Goal: Task Accomplishment & Management: Use online tool/utility

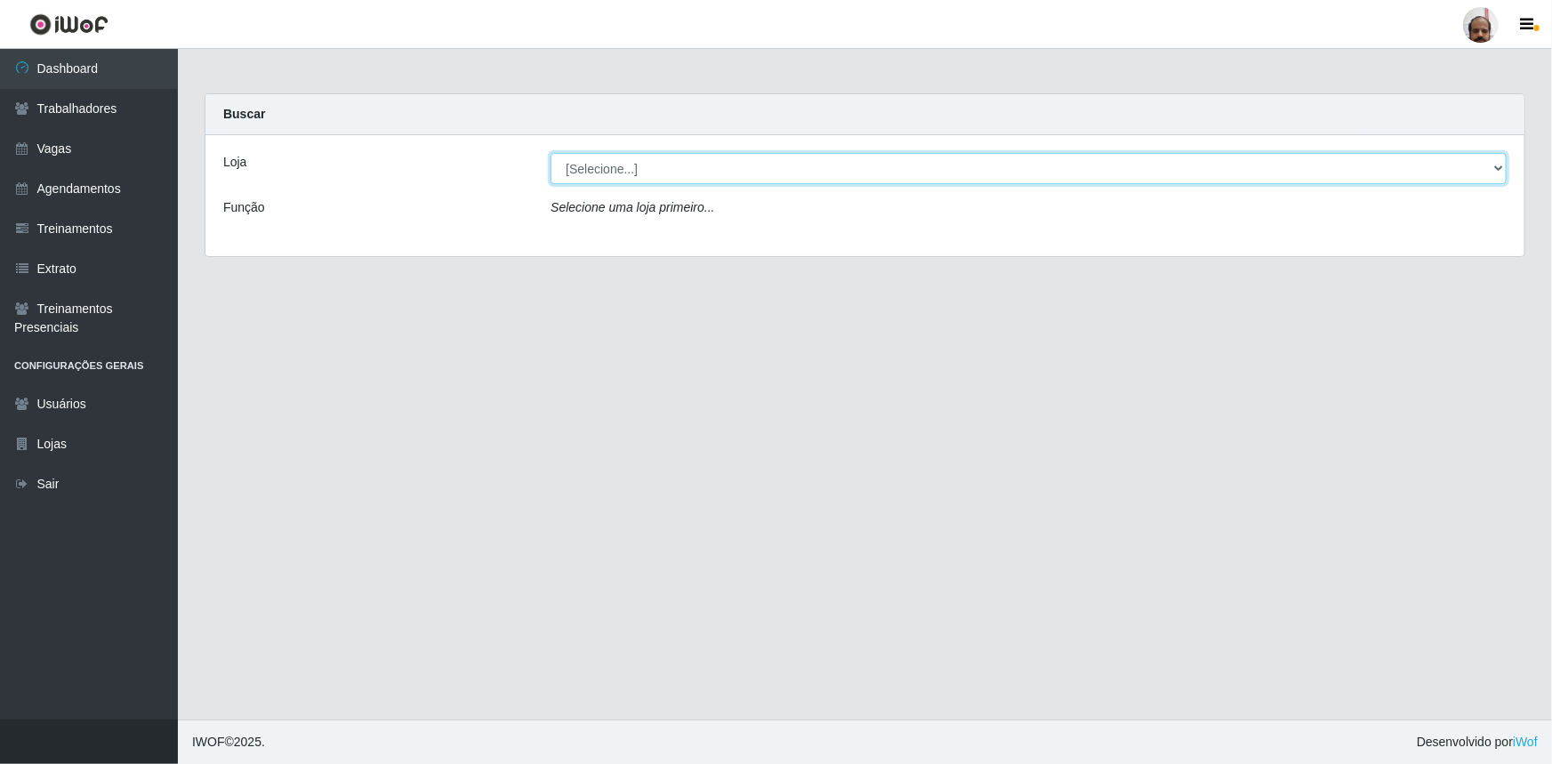
click at [1497, 167] on select "[Selecione...] Mar Vermelho - Loja 05" at bounding box center [1029, 168] width 956 height 31
select select "252"
click at [551, 153] on select "[Selecione...] Mar Vermelho - Loja 05" at bounding box center [1029, 168] width 956 height 31
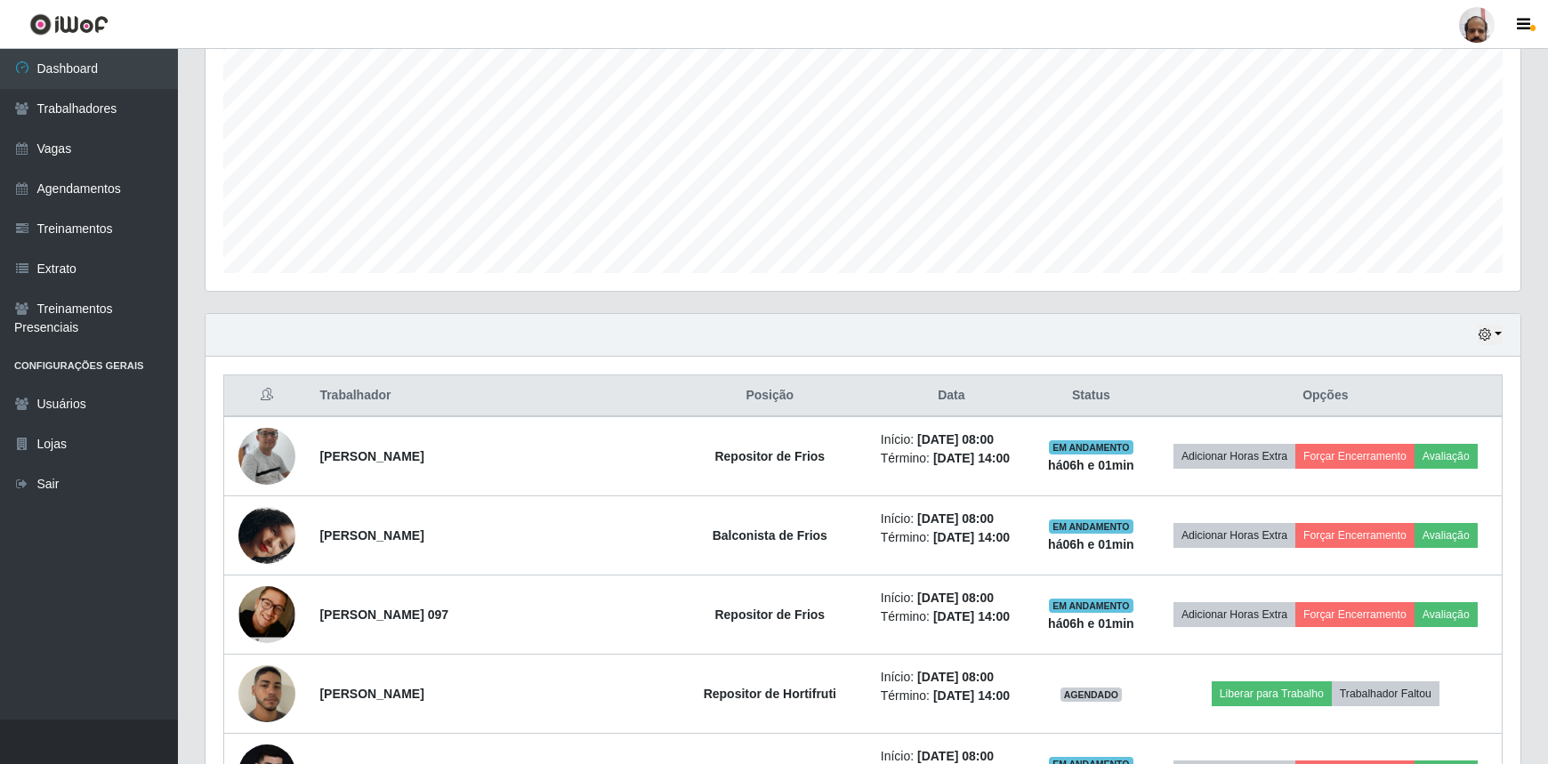
scroll to position [485, 0]
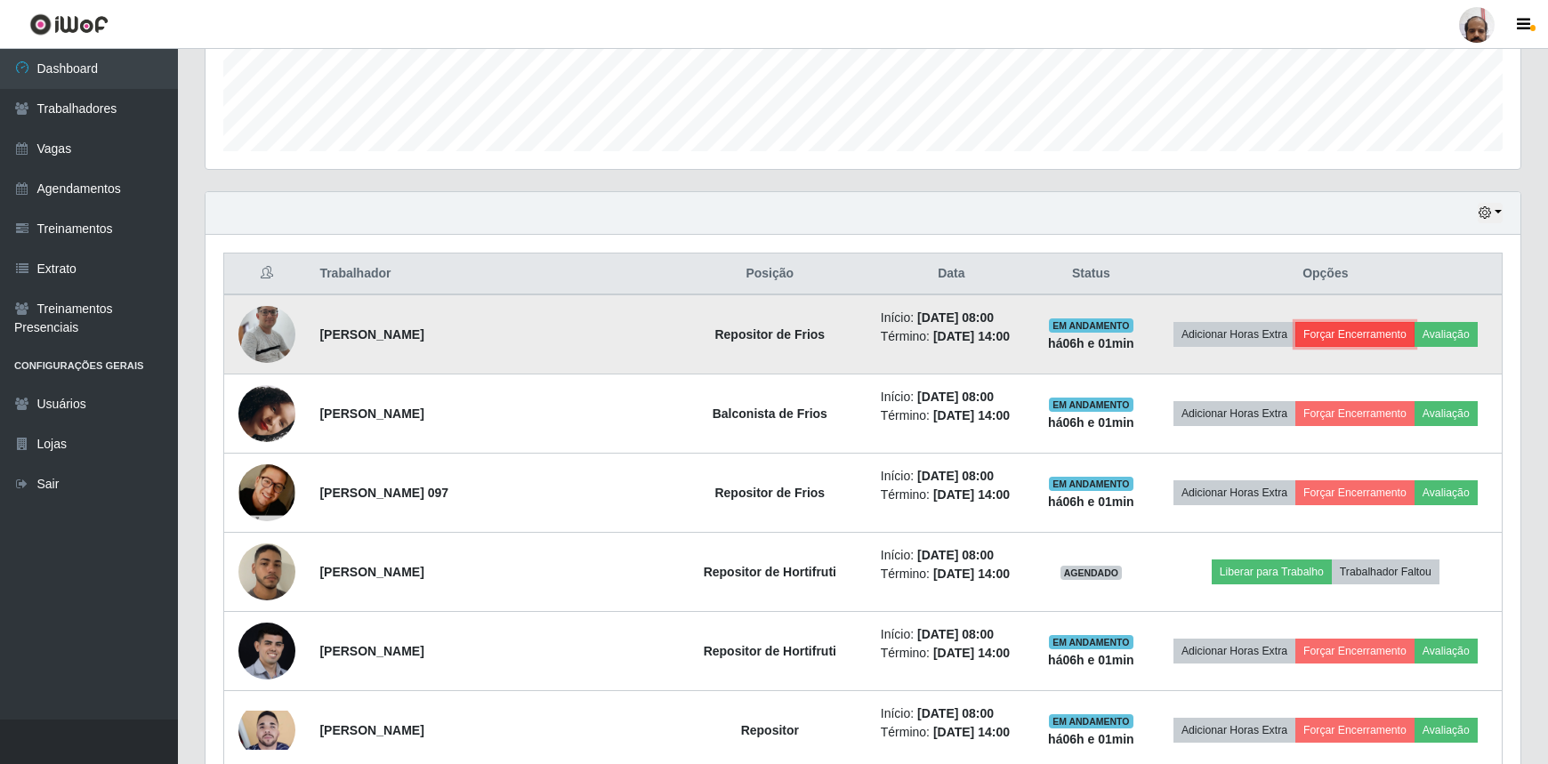
click at [1332, 334] on button "Forçar Encerramento" at bounding box center [1354, 334] width 119 height 25
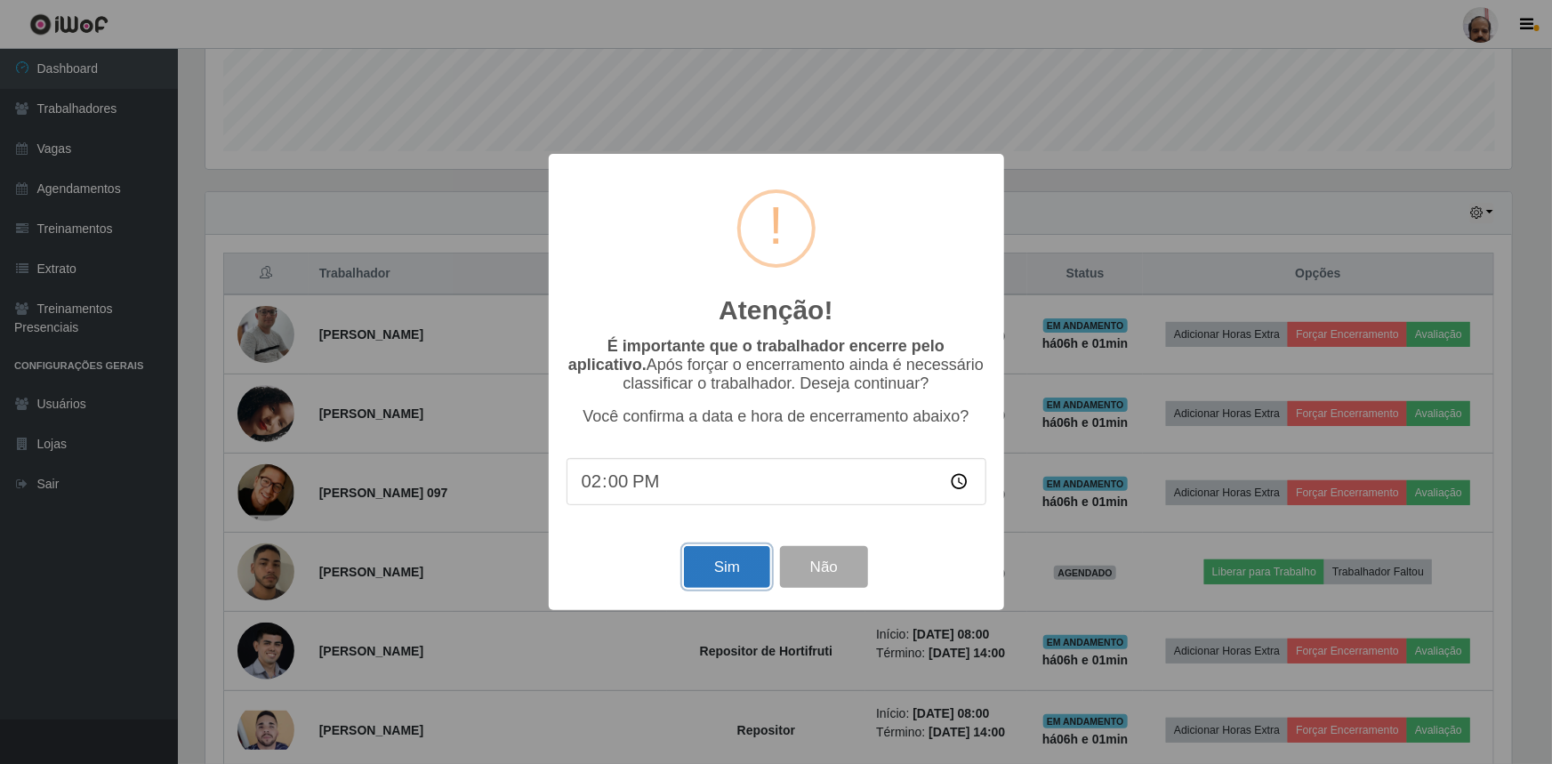
click at [719, 583] on button "Sim" at bounding box center [727, 567] width 86 height 42
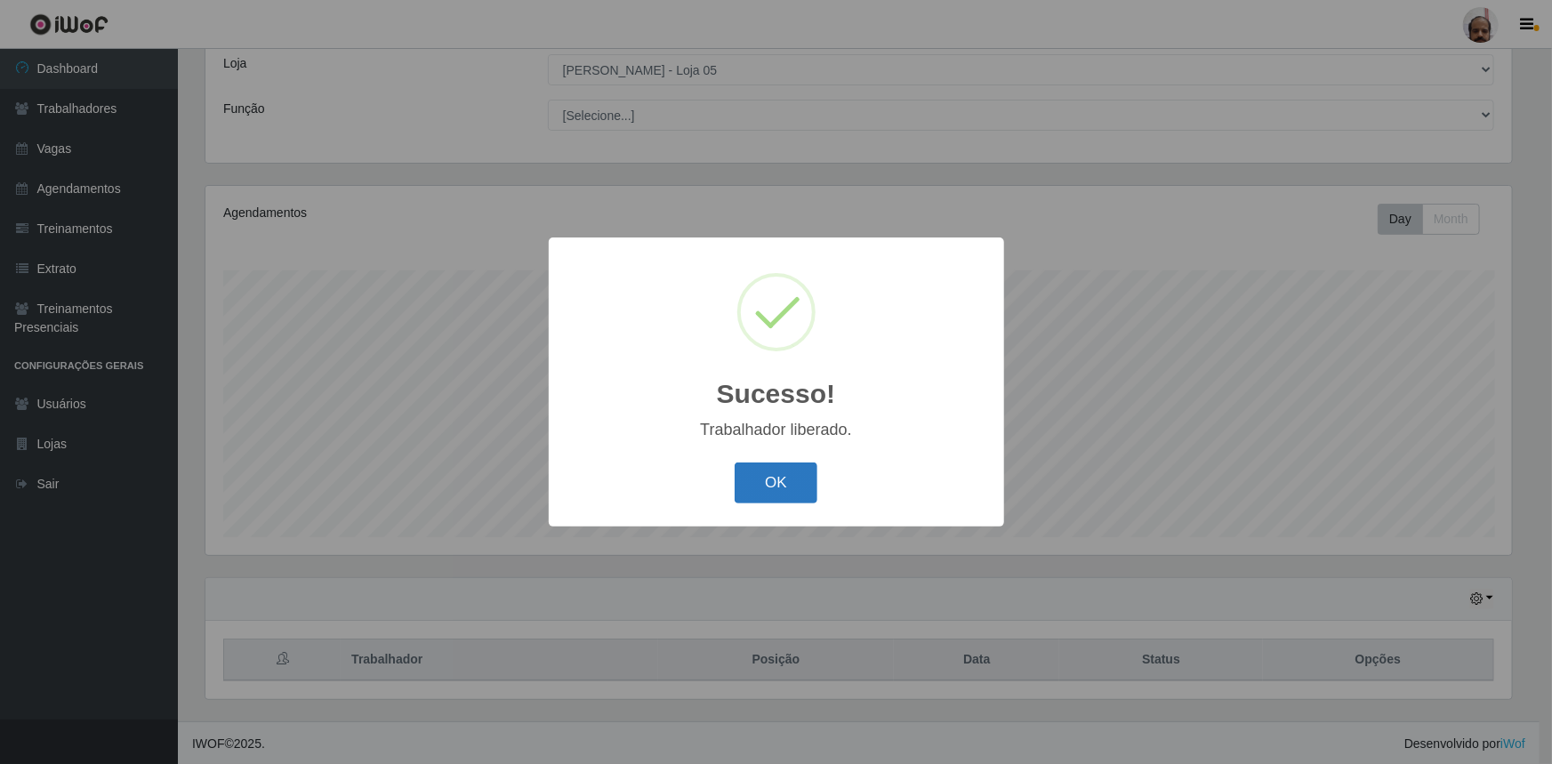
click at [786, 496] on button "OK" at bounding box center [776, 484] width 83 height 42
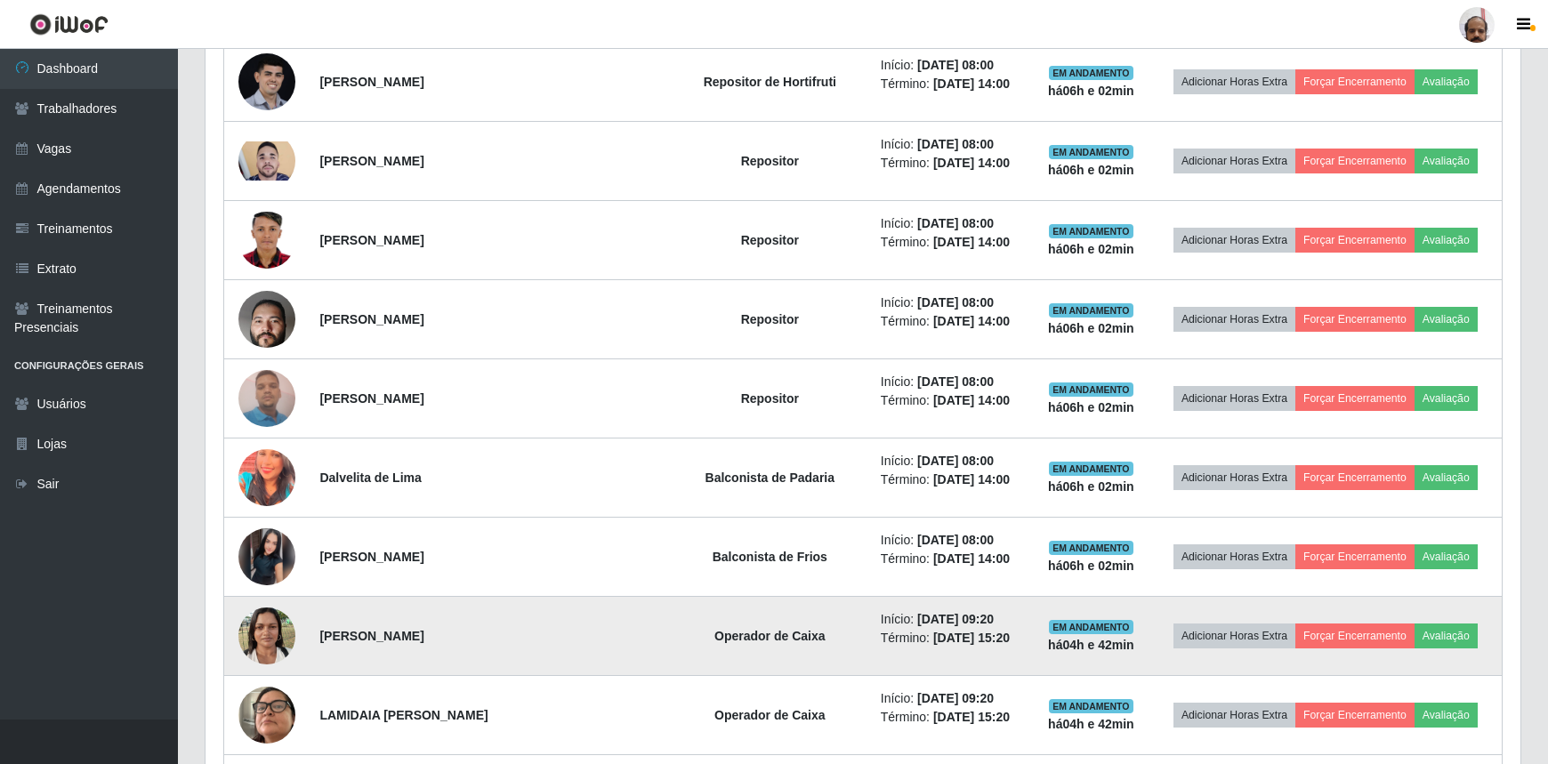
scroll to position [988, 0]
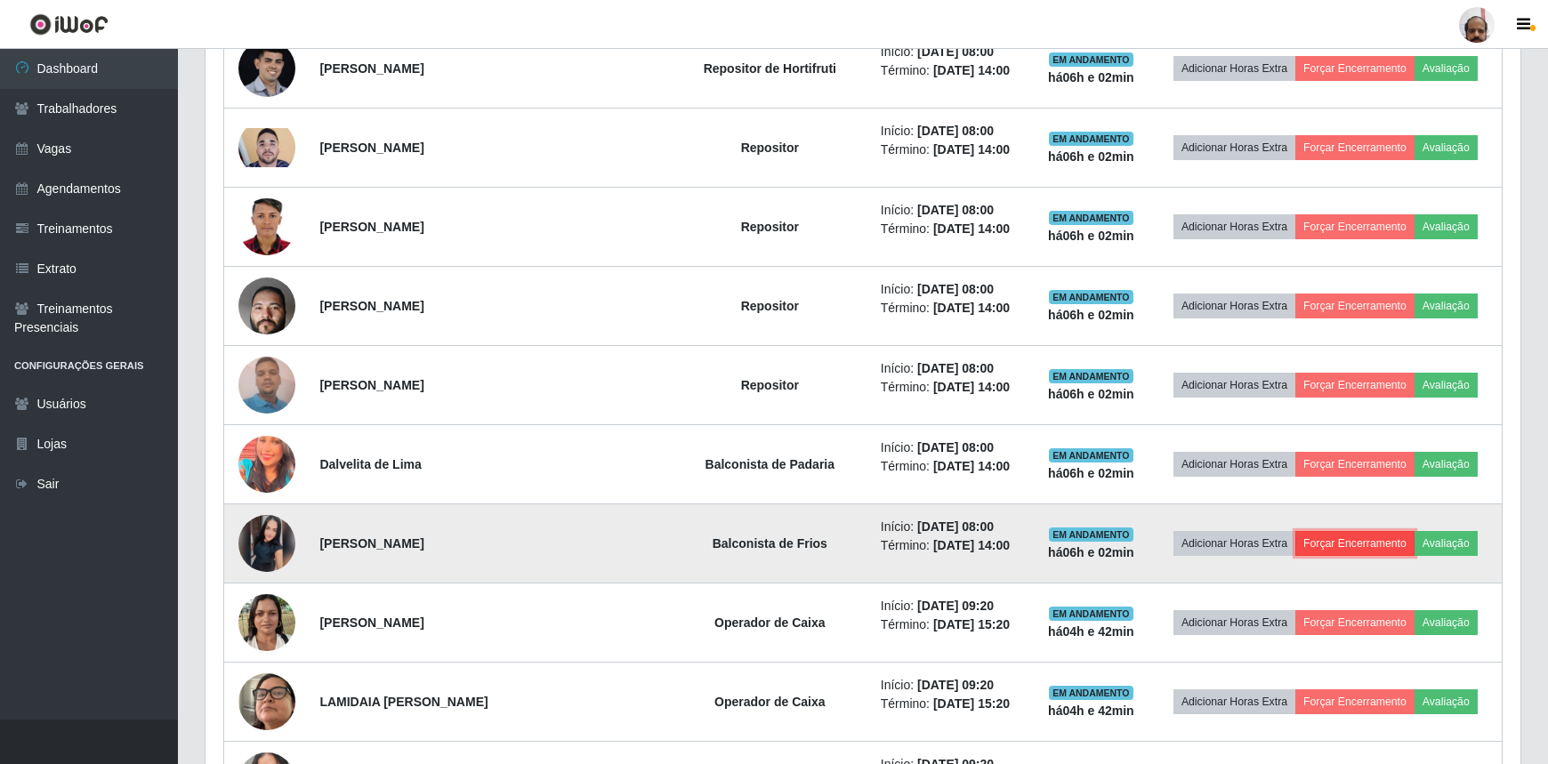
click at [1326, 543] on button "Forçar Encerramento" at bounding box center [1354, 543] width 119 height 25
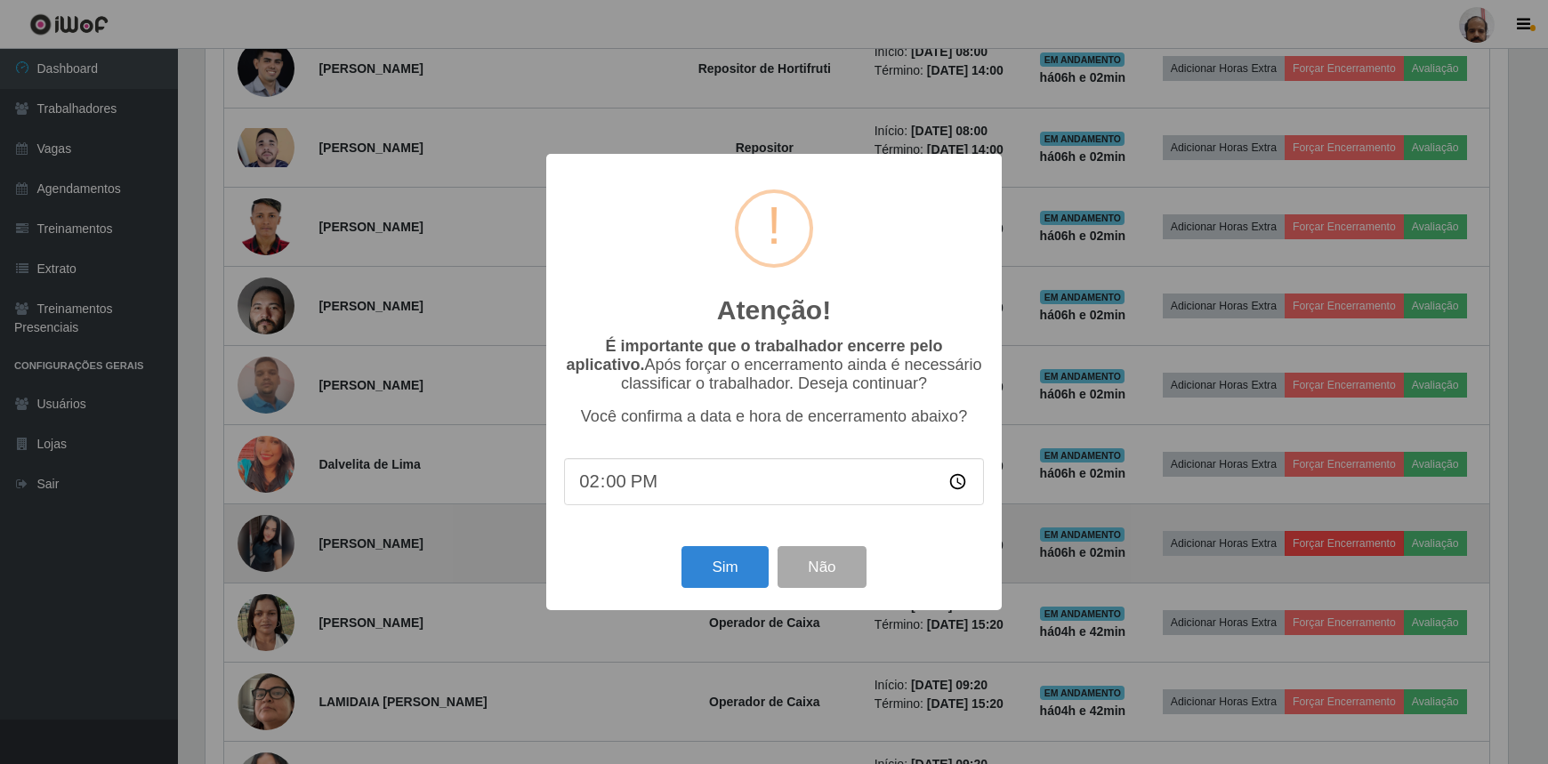
scroll to position [369, 1307]
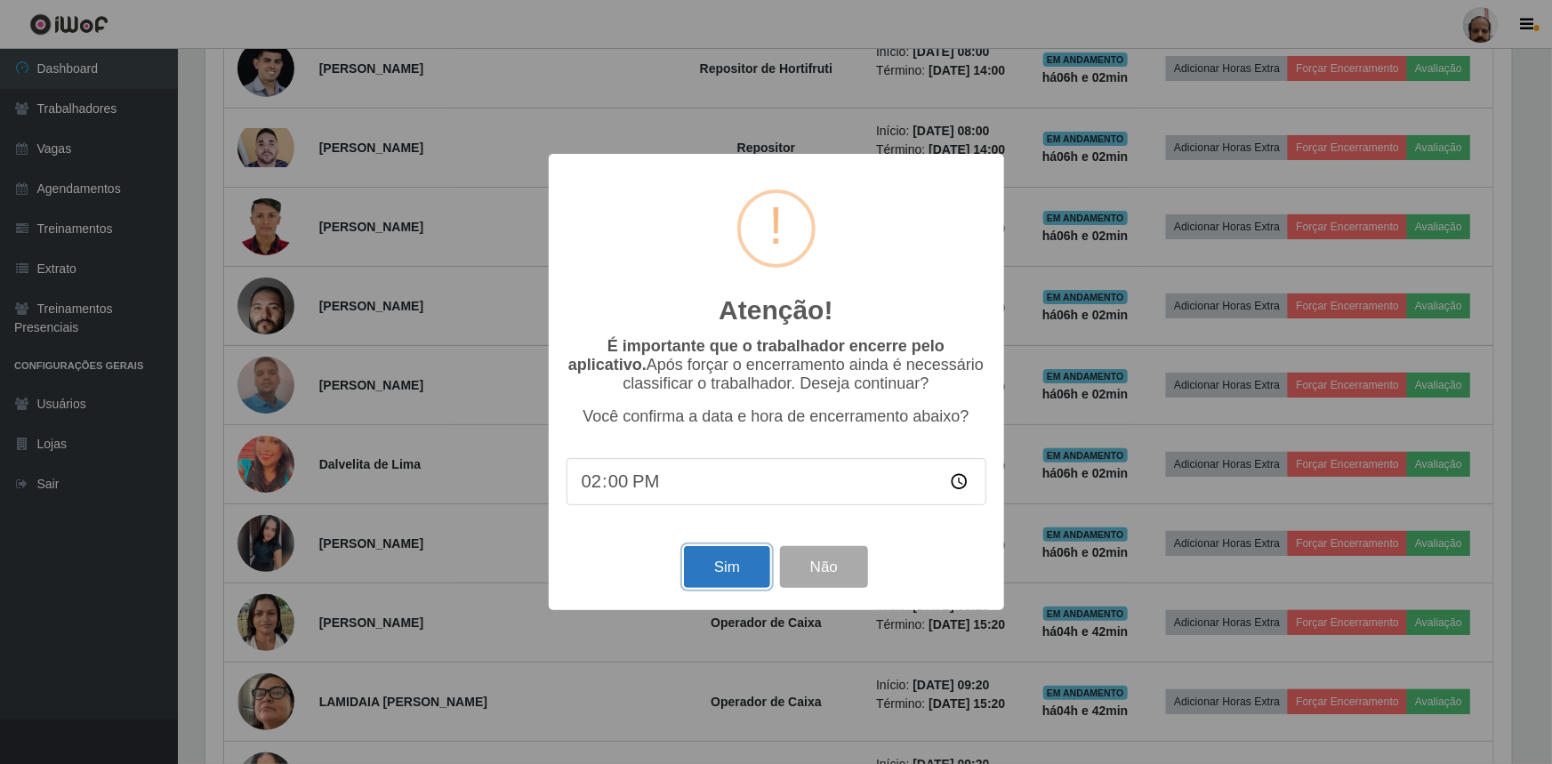
click at [715, 578] on button "Sim" at bounding box center [727, 567] width 86 height 42
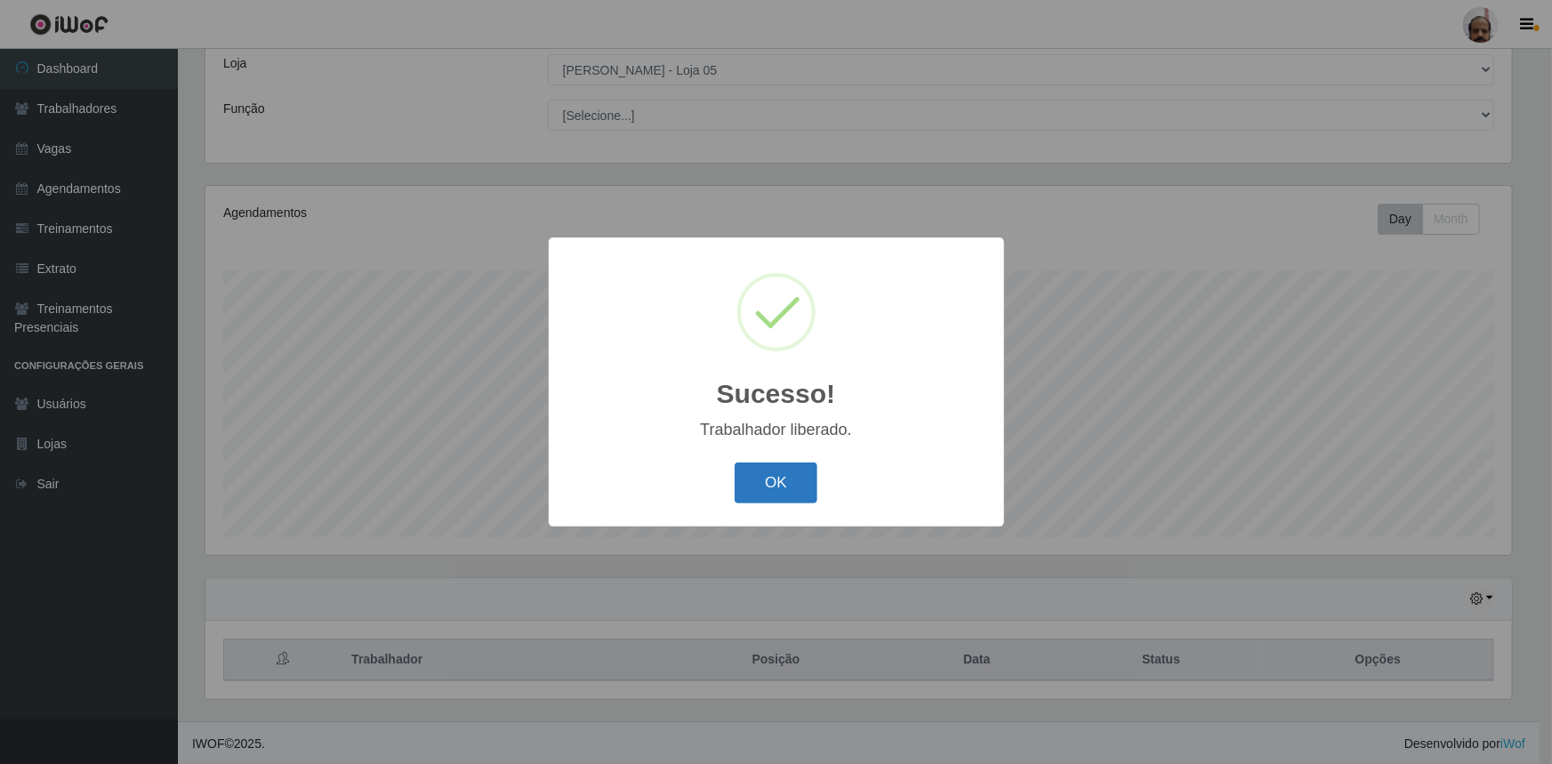
click at [785, 479] on button "OK" at bounding box center [776, 484] width 83 height 42
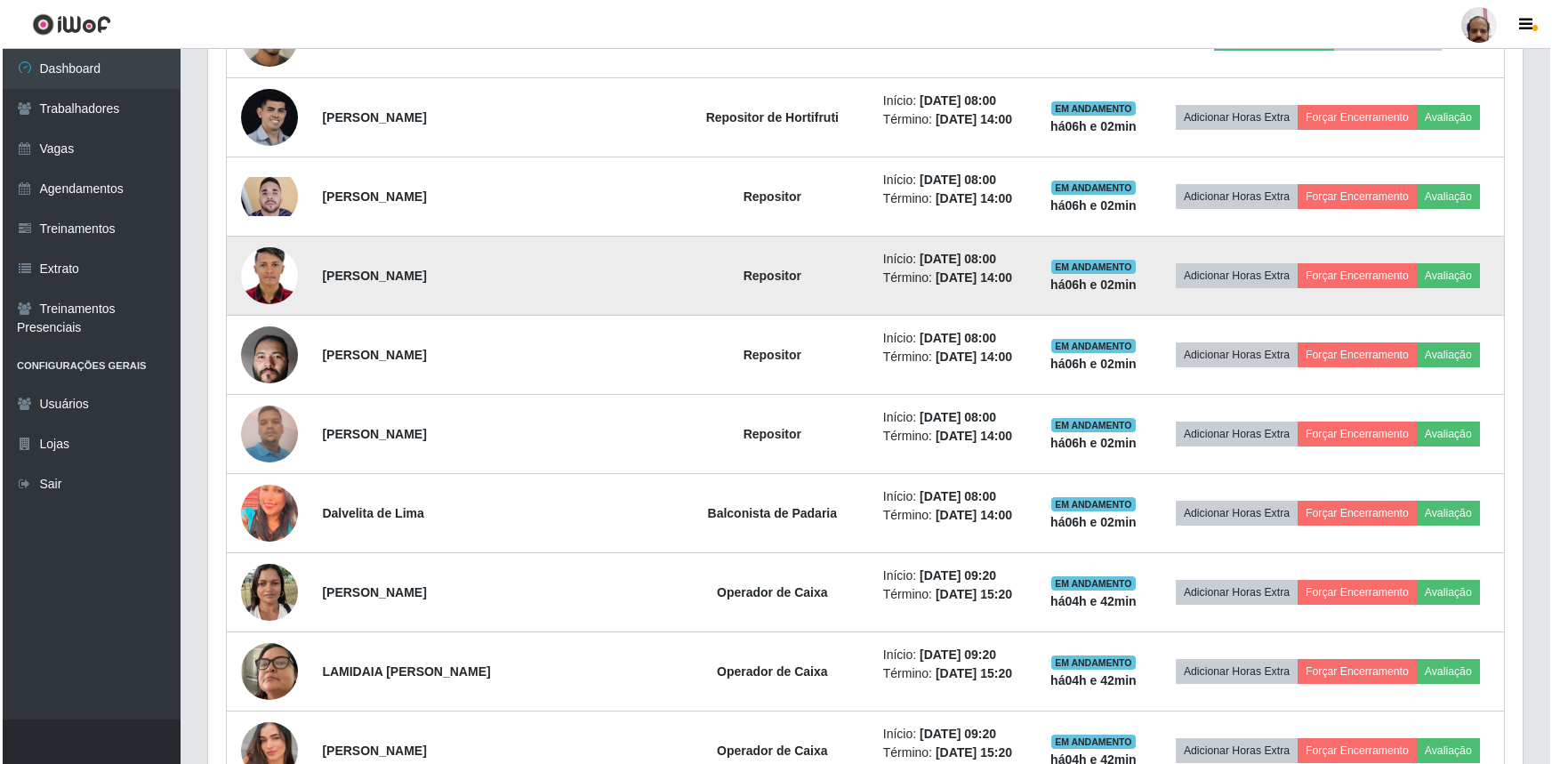
scroll to position [988, 0]
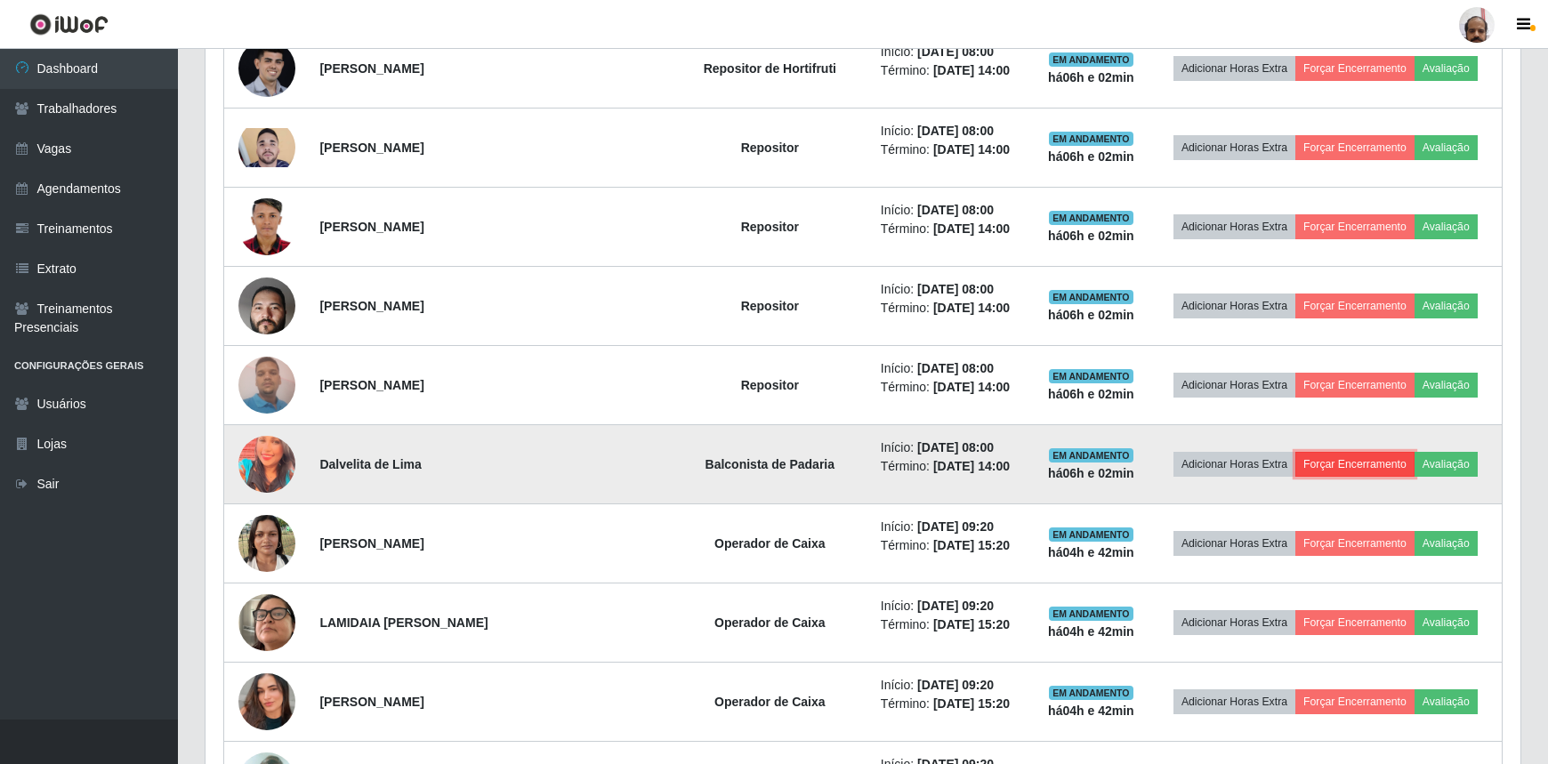
click at [1335, 461] on button "Forçar Encerramento" at bounding box center [1354, 464] width 119 height 25
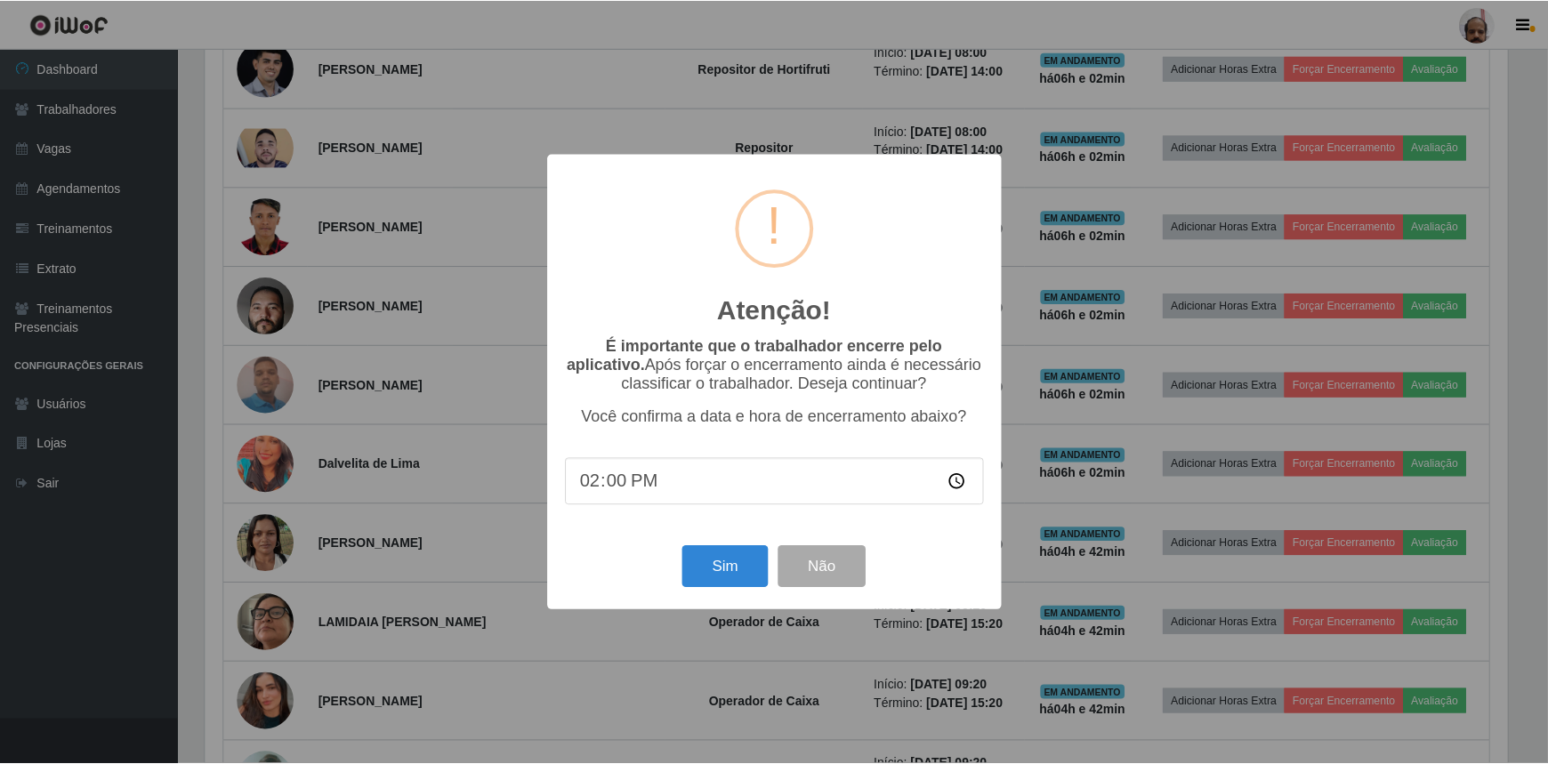
scroll to position [369, 1307]
click at [706, 570] on button "Sim" at bounding box center [727, 567] width 86 height 42
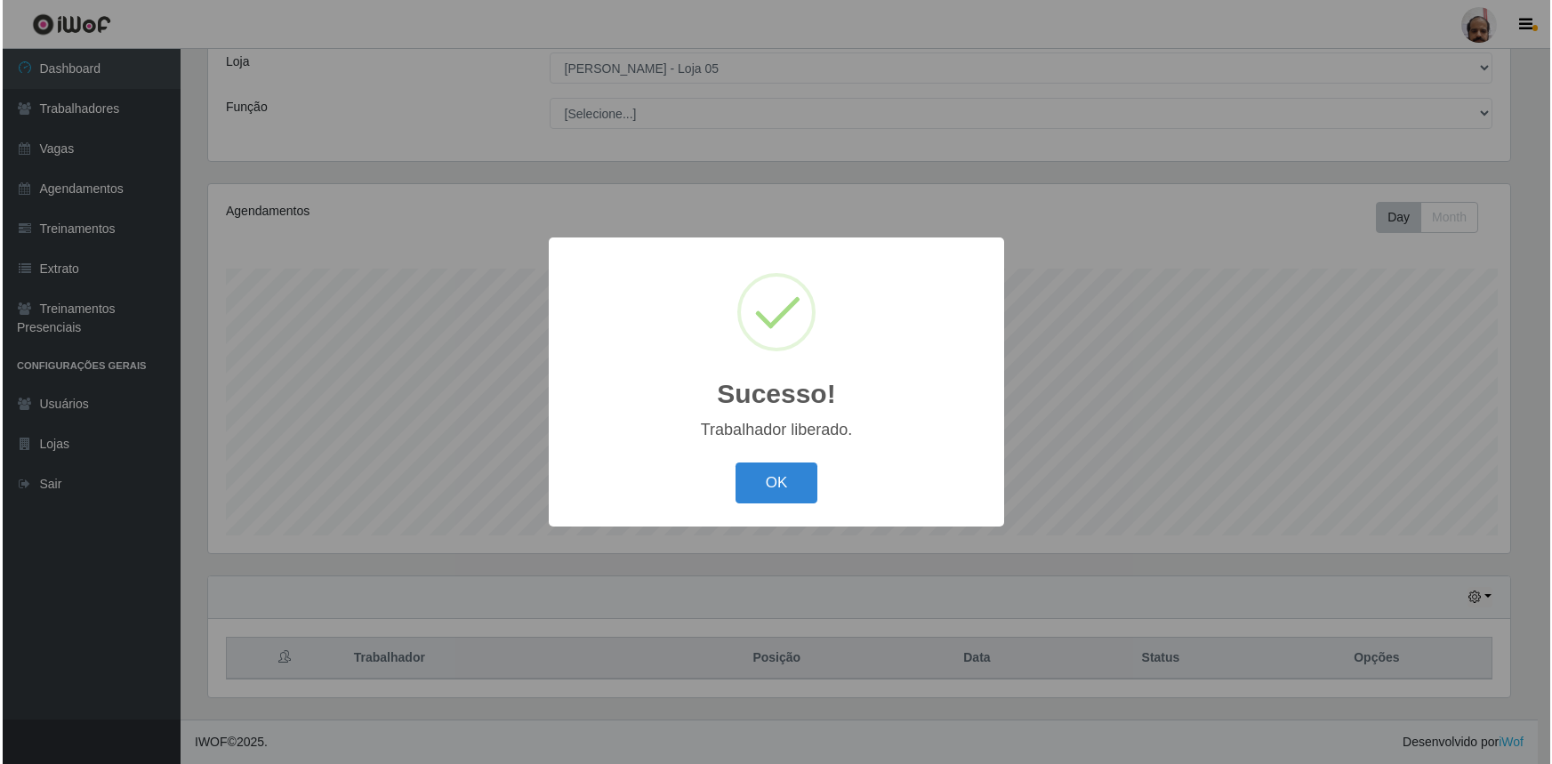
scroll to position [0, 0]
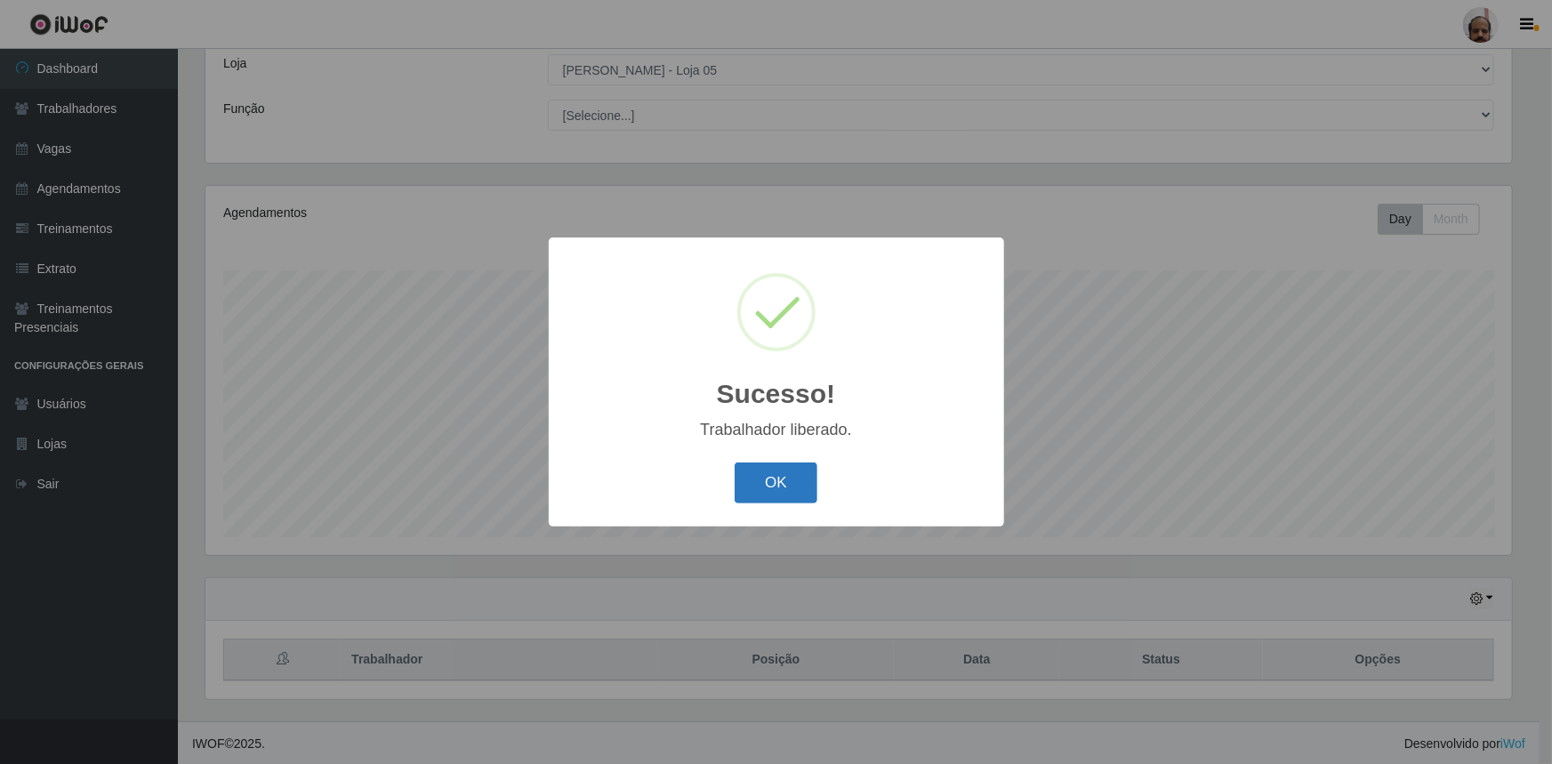
click at [770, 490] on button "OK" at bounding box center [776, 484] width 83 height 42
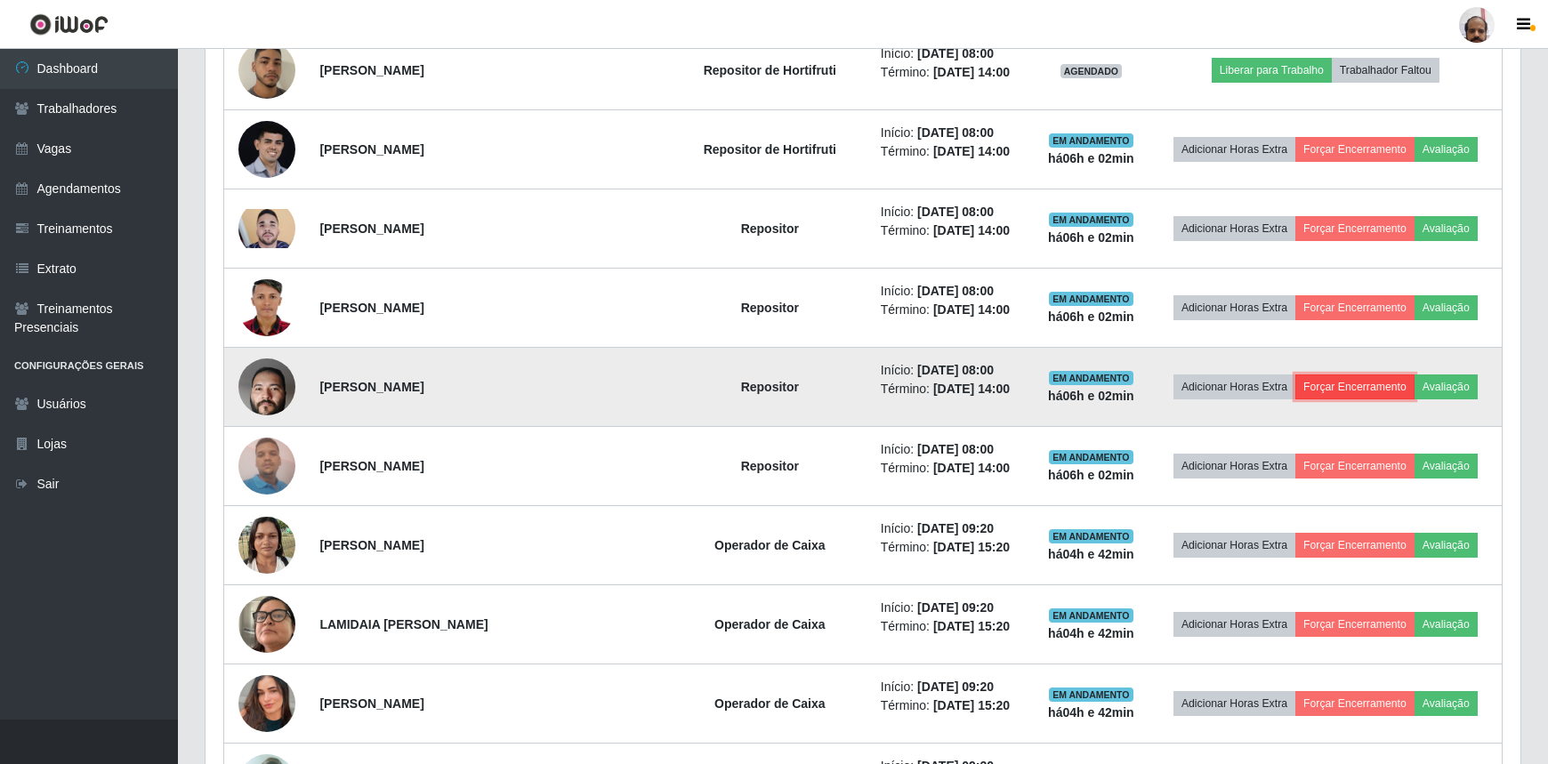
click at [1334, 378] on button "Forçar Encerramento" at bounding box center [1354, 386] width 119 height 25
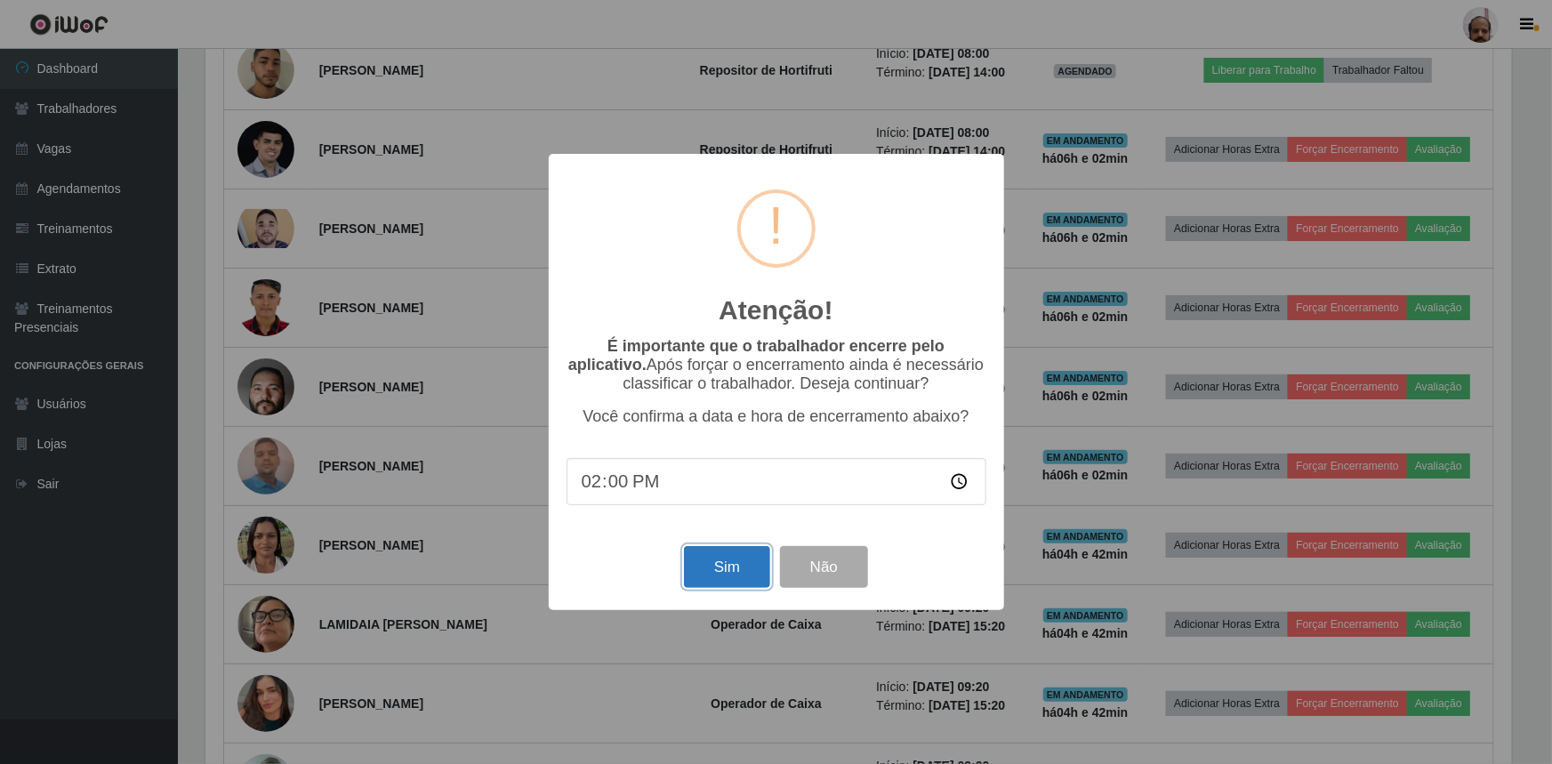
click at [720, 575] on button "Sim" at bounding box center [727, 567] width 86 height 42
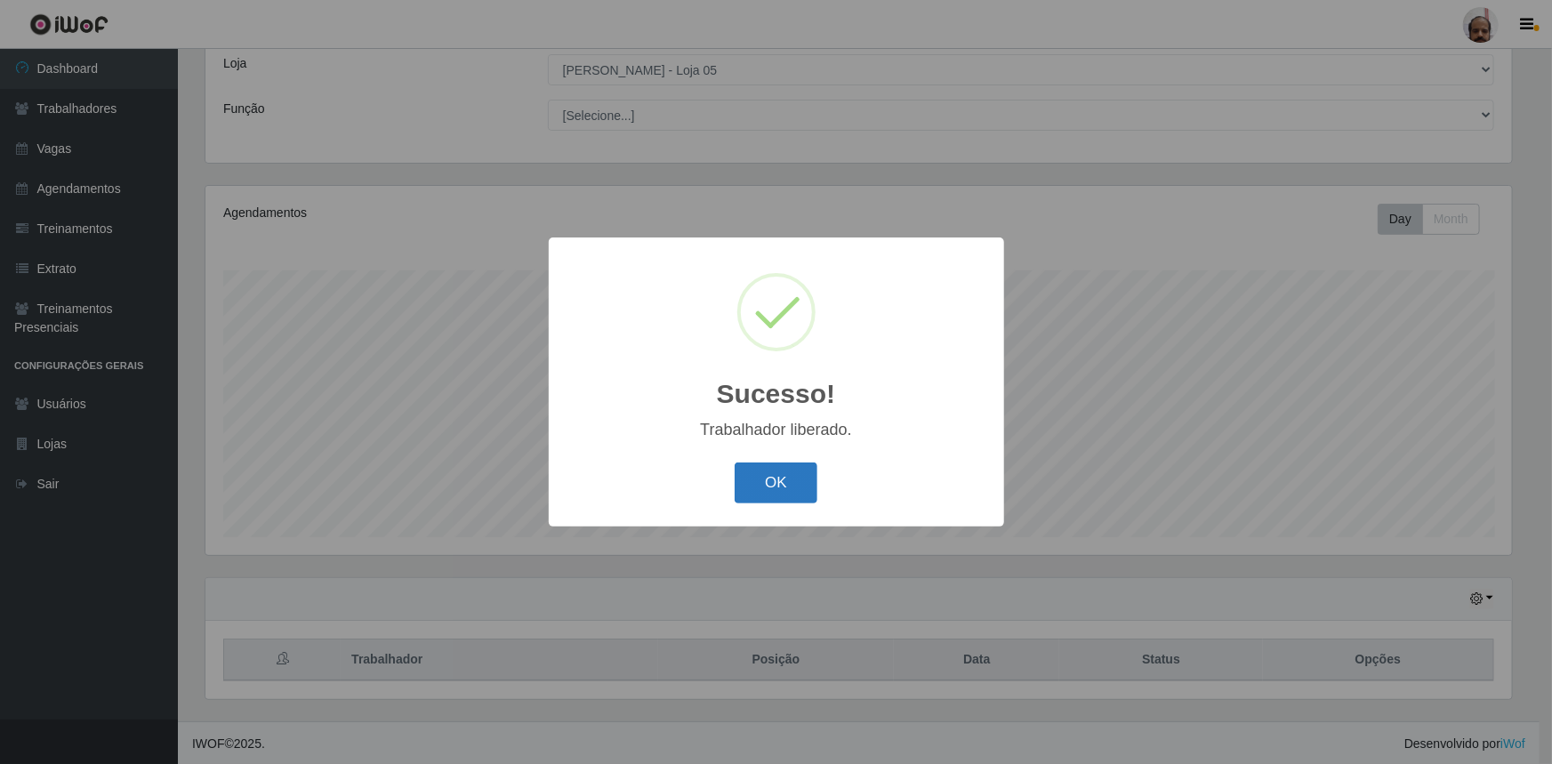
click at [792, 487] on button "OK" at bounding box center [776, 484] width 83 height 42
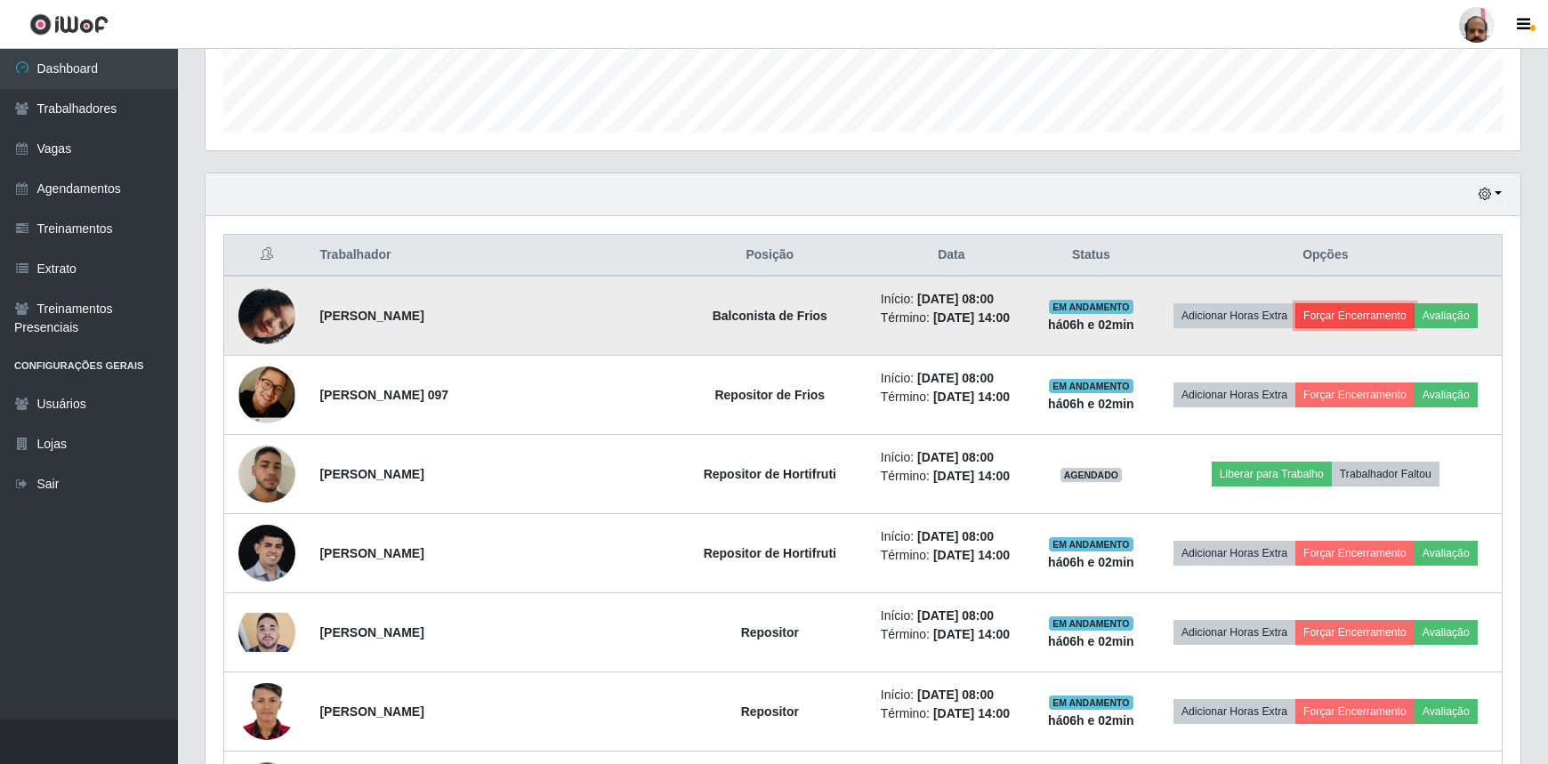
click at [1324, 320] on button "Forçar Encerramento" at bounding box center [1354, 315] width 119 height 25
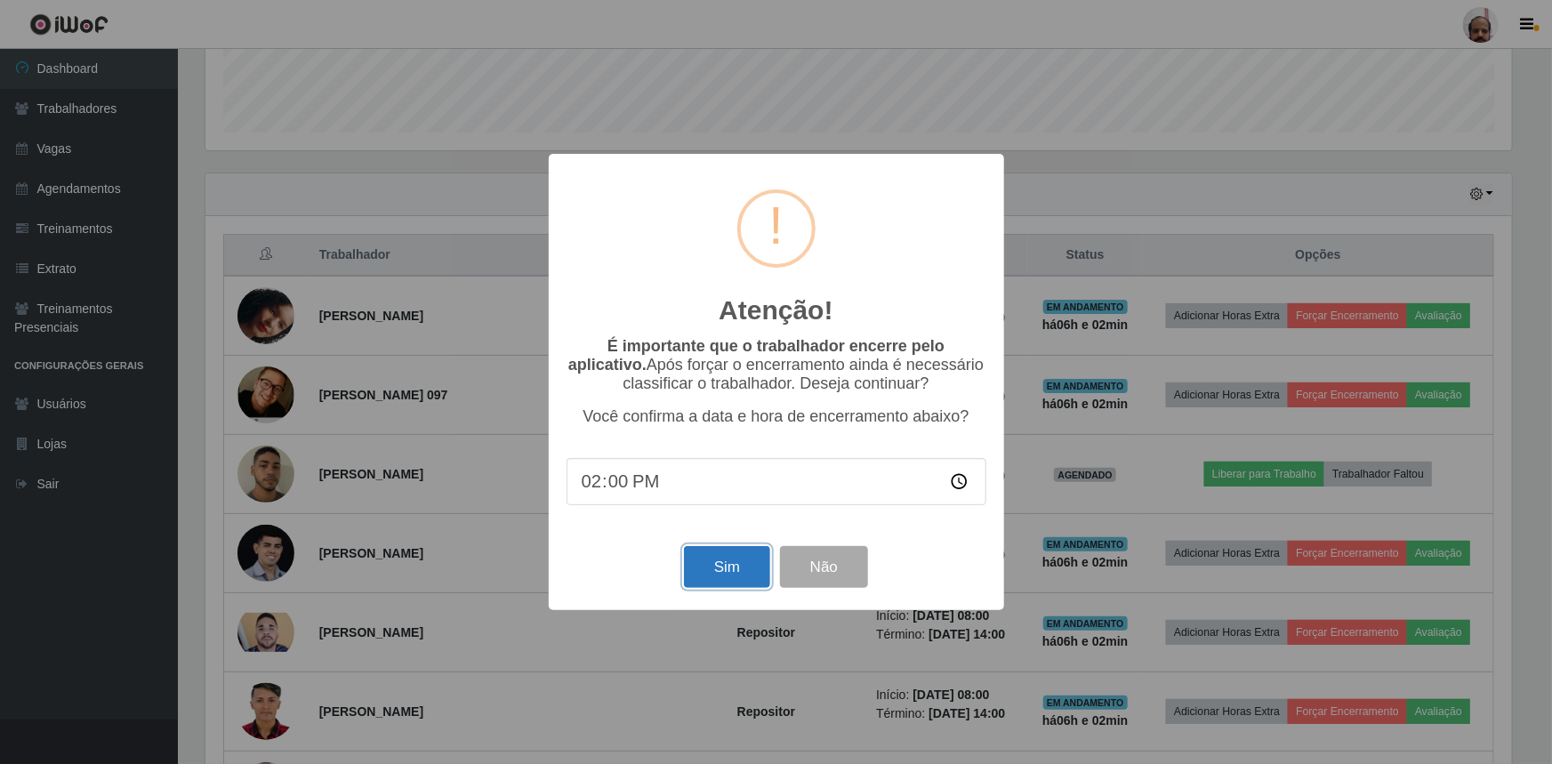
click at [733, 558] on button "Sim" at bounding box center [727, 567] width 86 height 42
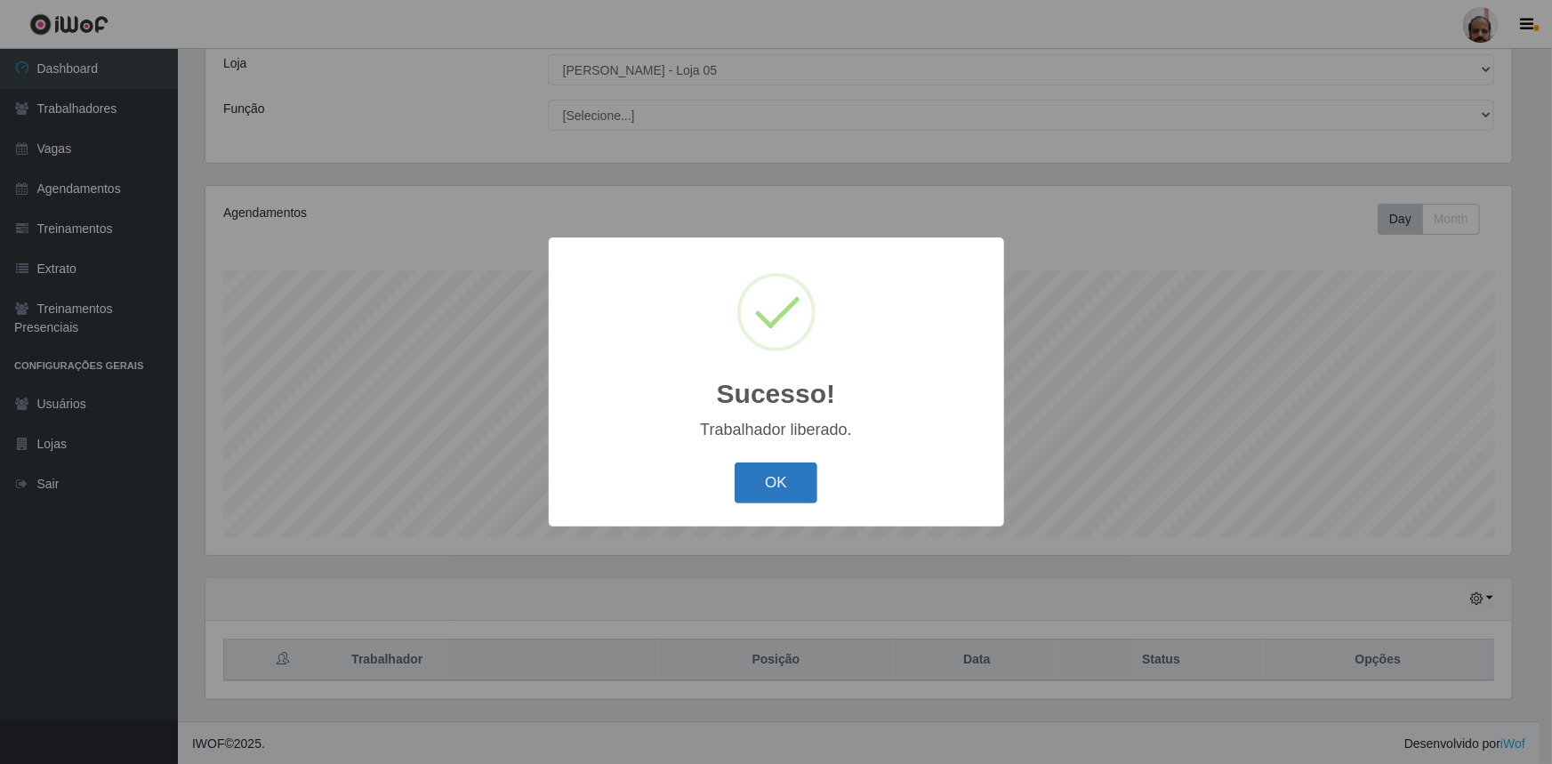
click at [775, 477] on button "OK" at bounding box center [776, 484] width 83 height 42
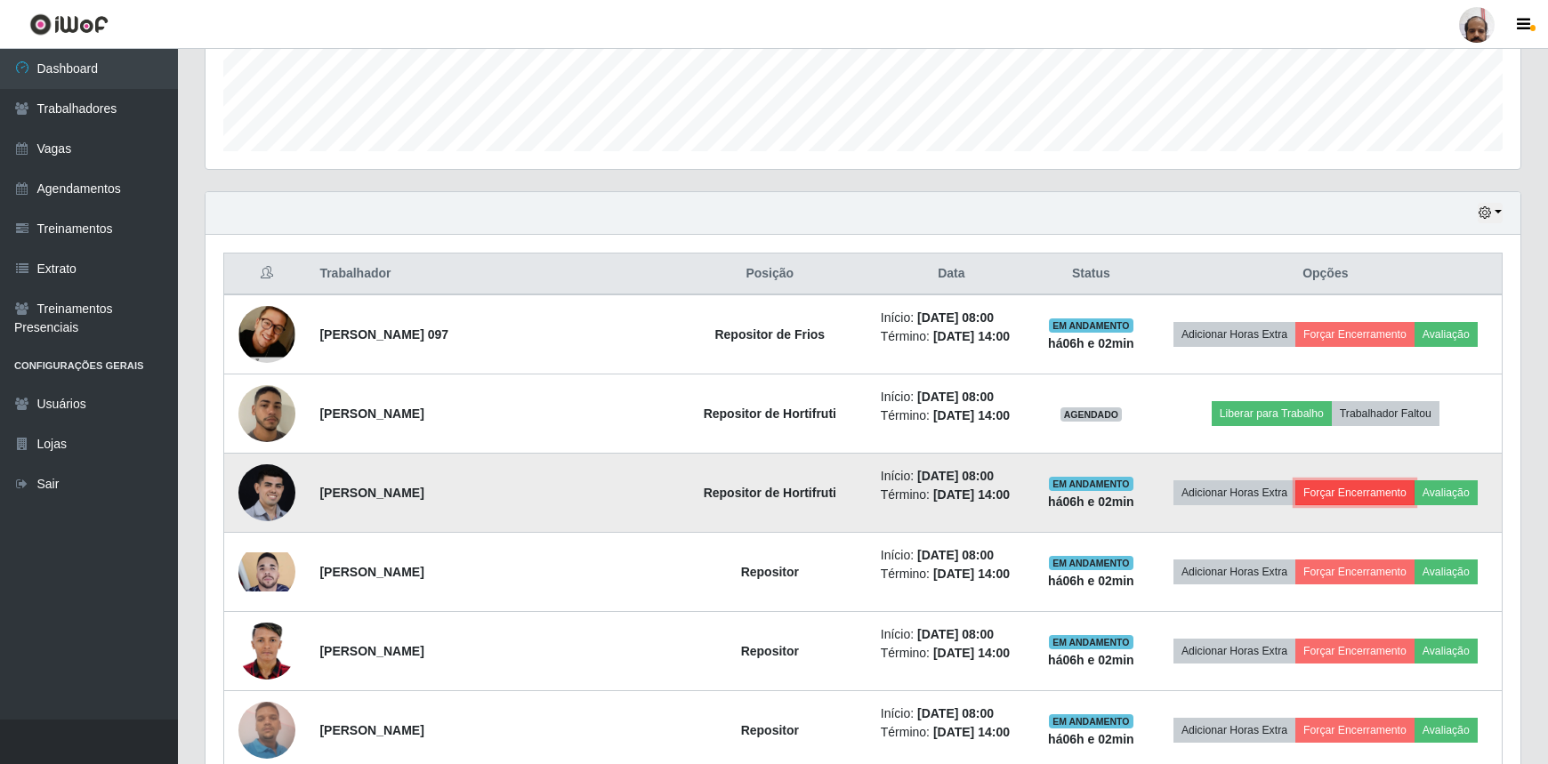
click at [1330, 486] on button "Forçar Encerramento" at bounding box center [1354, 492] width 119 height 25
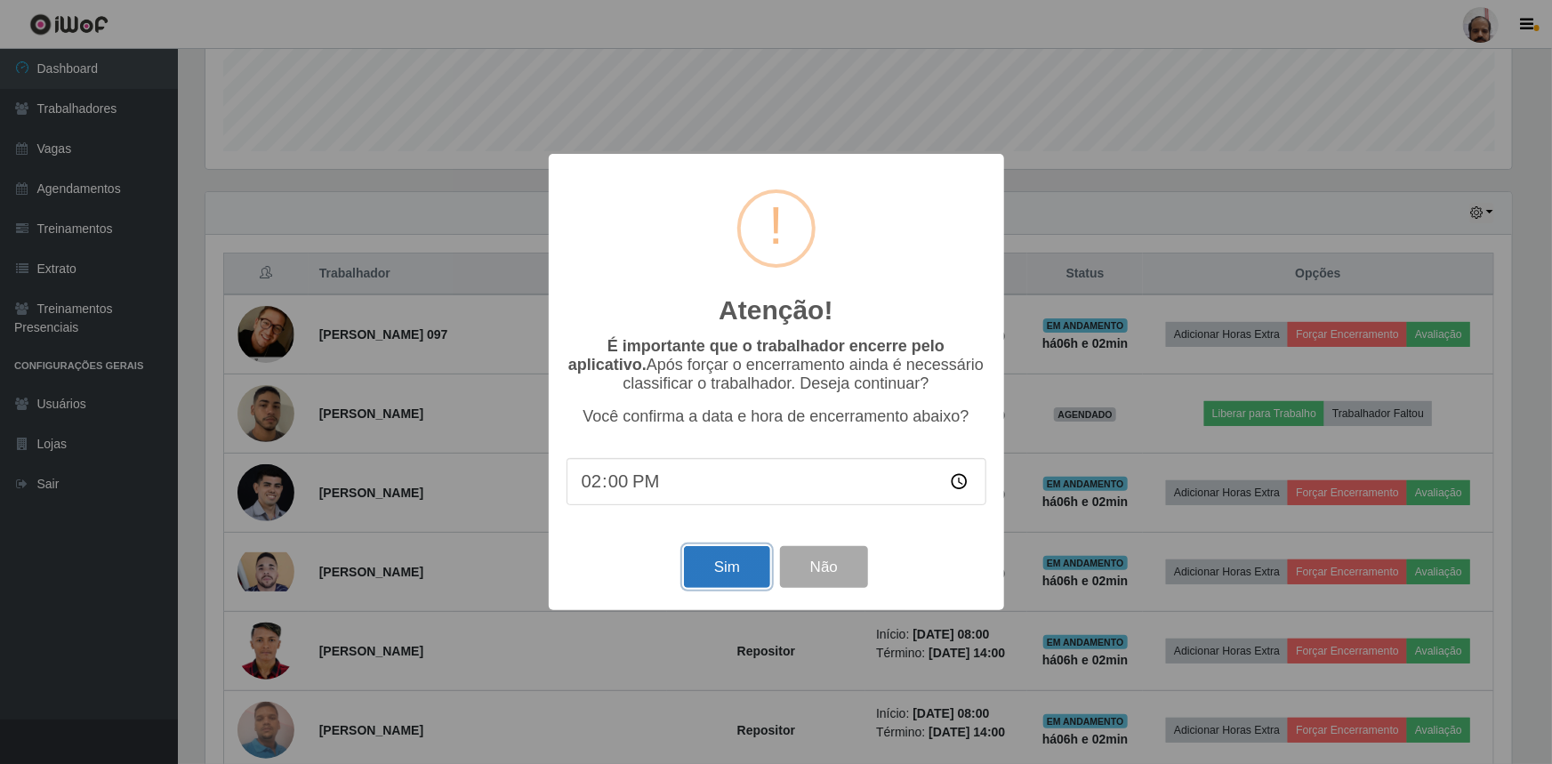
click at [720, 578] on button "Sim" at bounding box center [727, 567] width 86 height 42
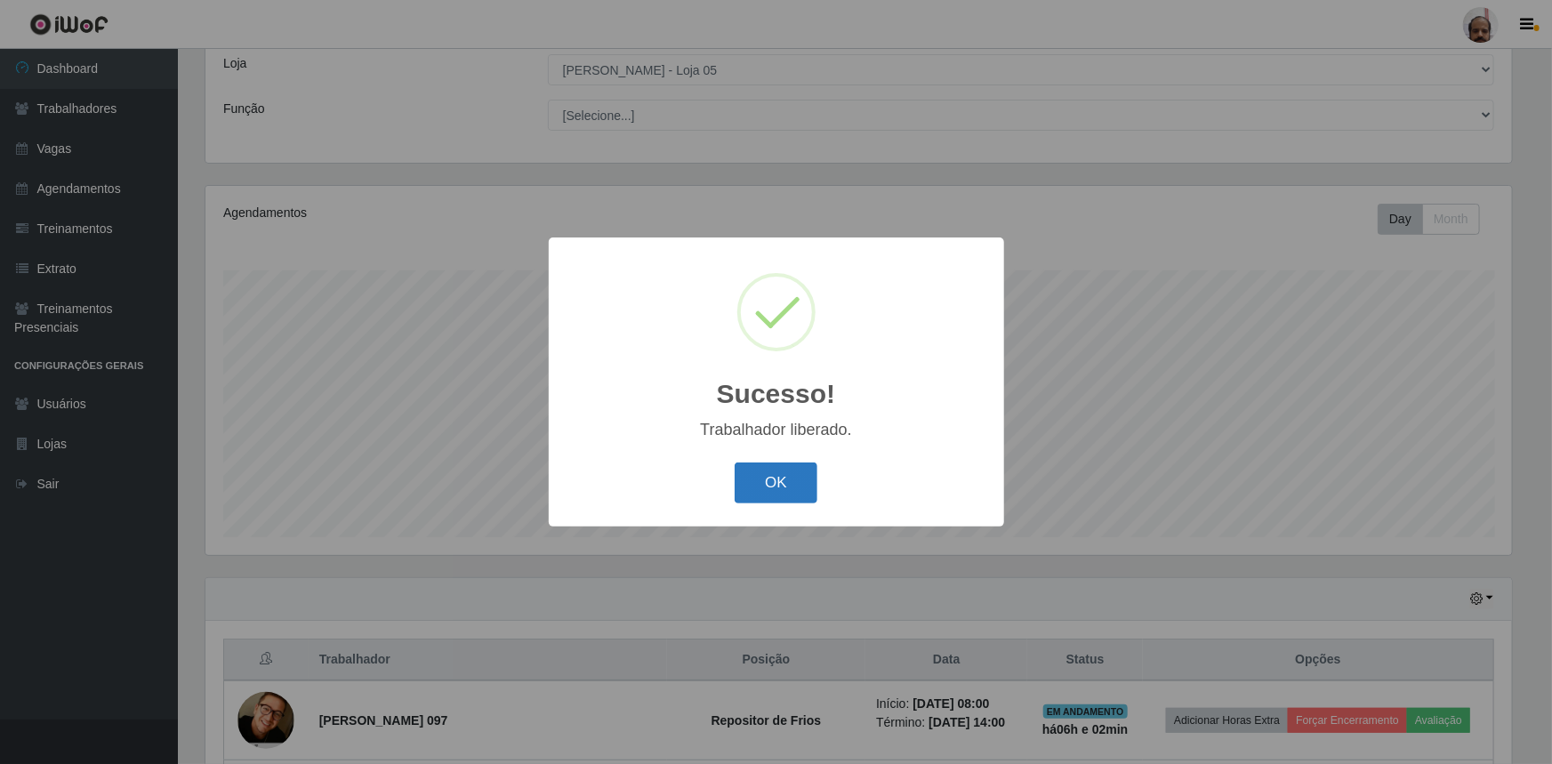
click at [770, 486] on button "OK" at bounding box center [776, 484] width 83 height 42
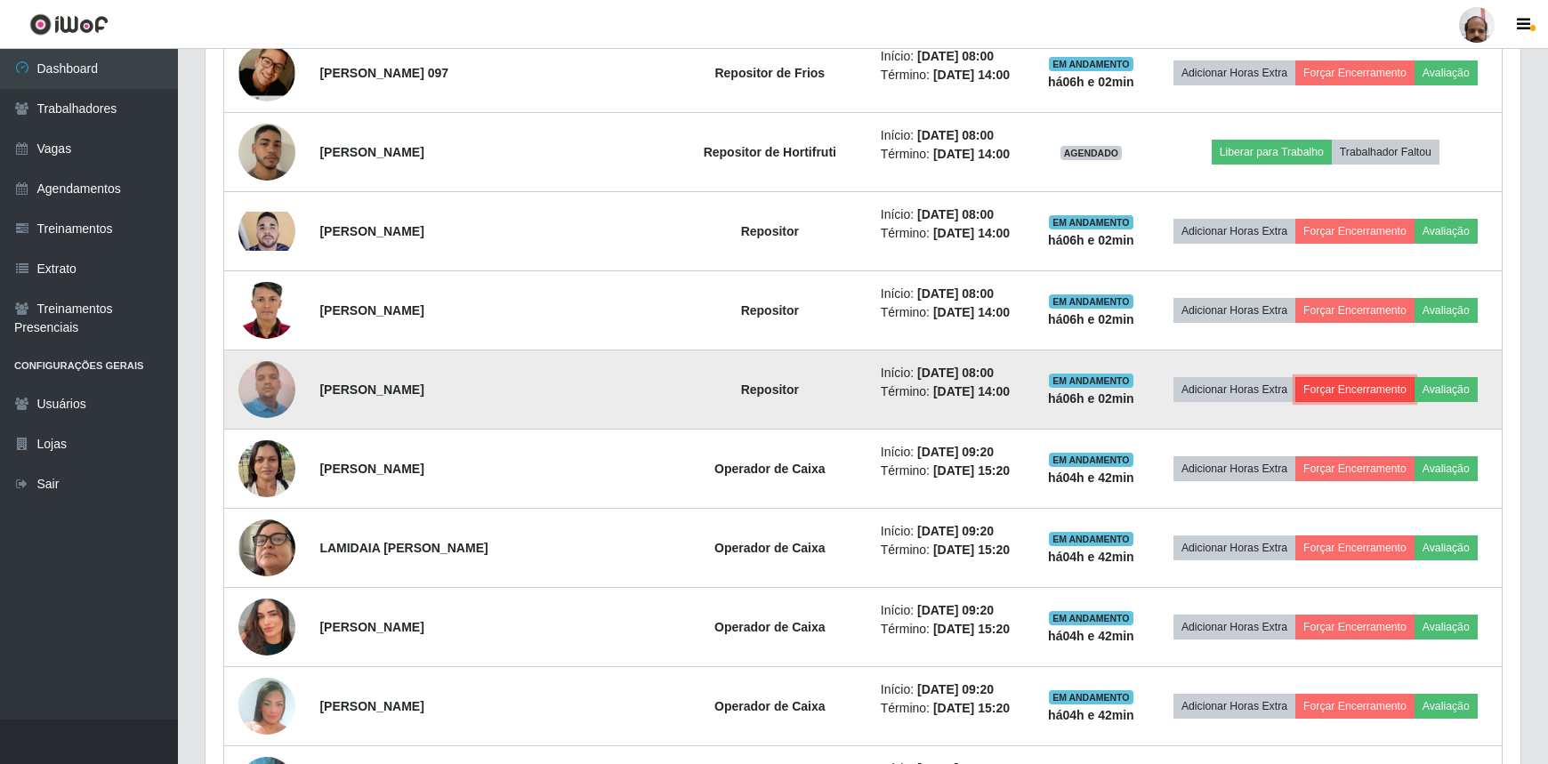
click at [1343, 384] on button "Forçar Encerramento" at bounding box center [1354, 389] width 119 height 25
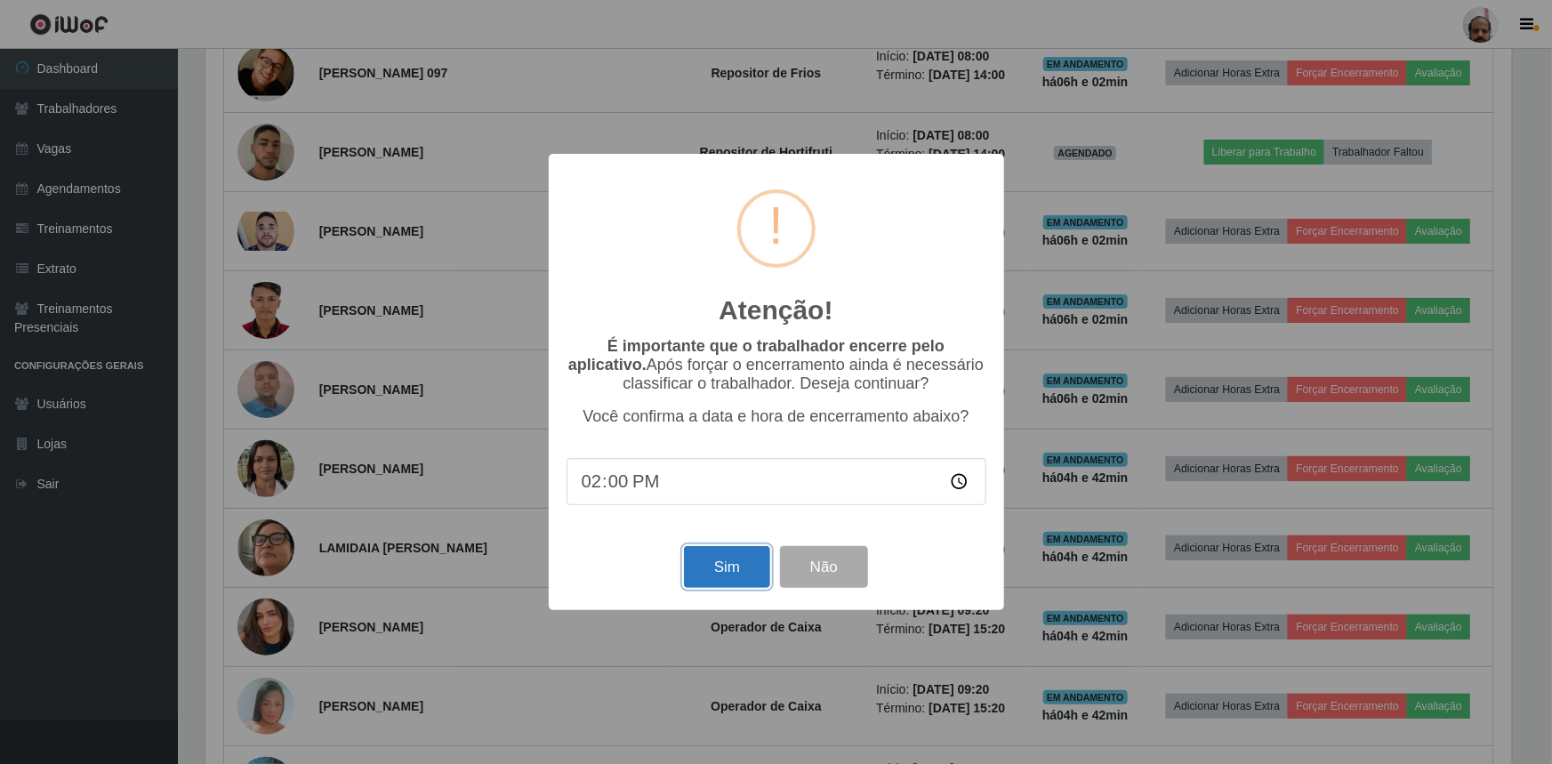
click at [732, 565] on button "Sim" at bounding box center [727, 567] width 86 height 42
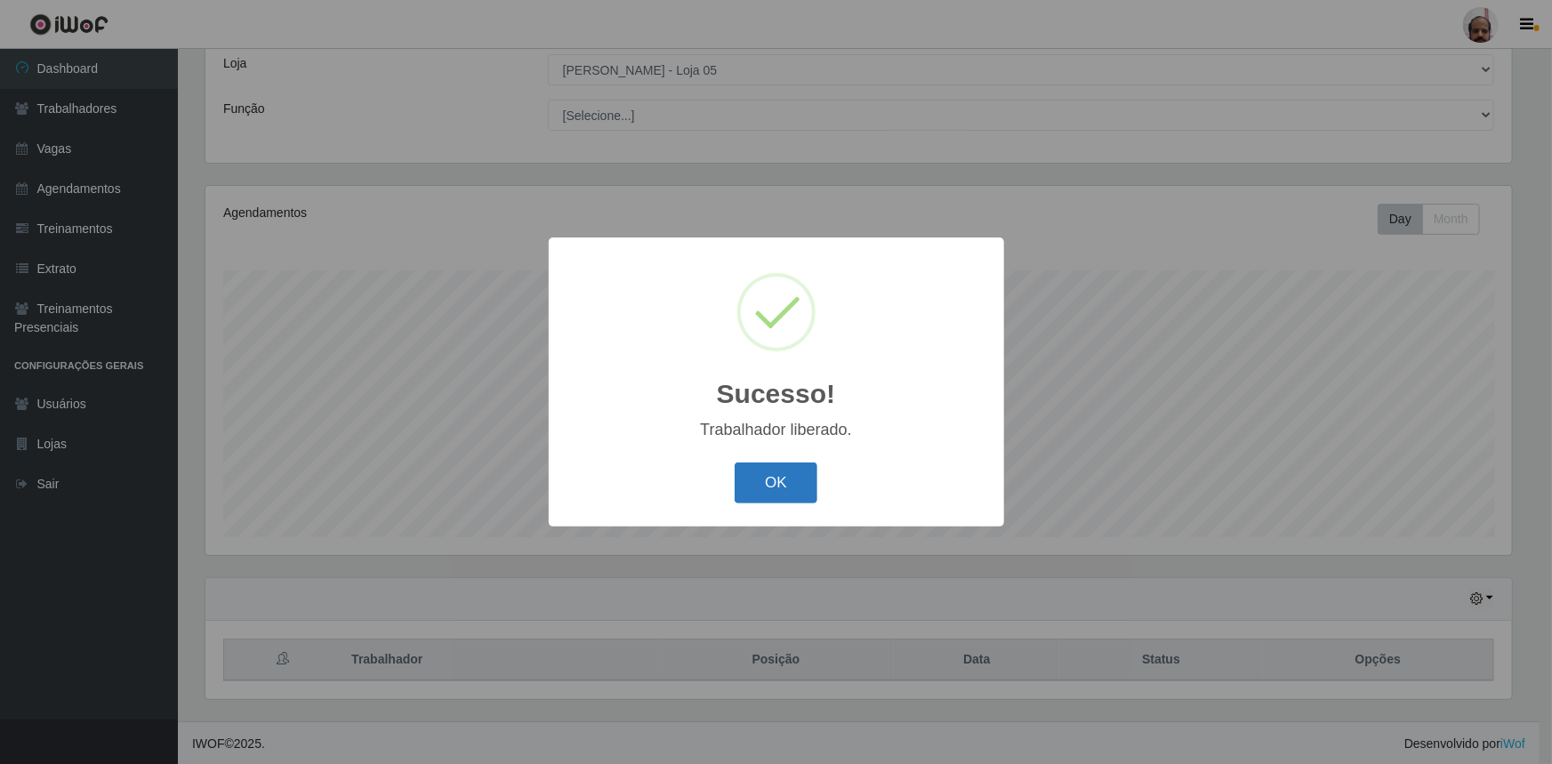
click at [780, 487] on button "OK" at bounding box center [776, 484] width 83 height 42
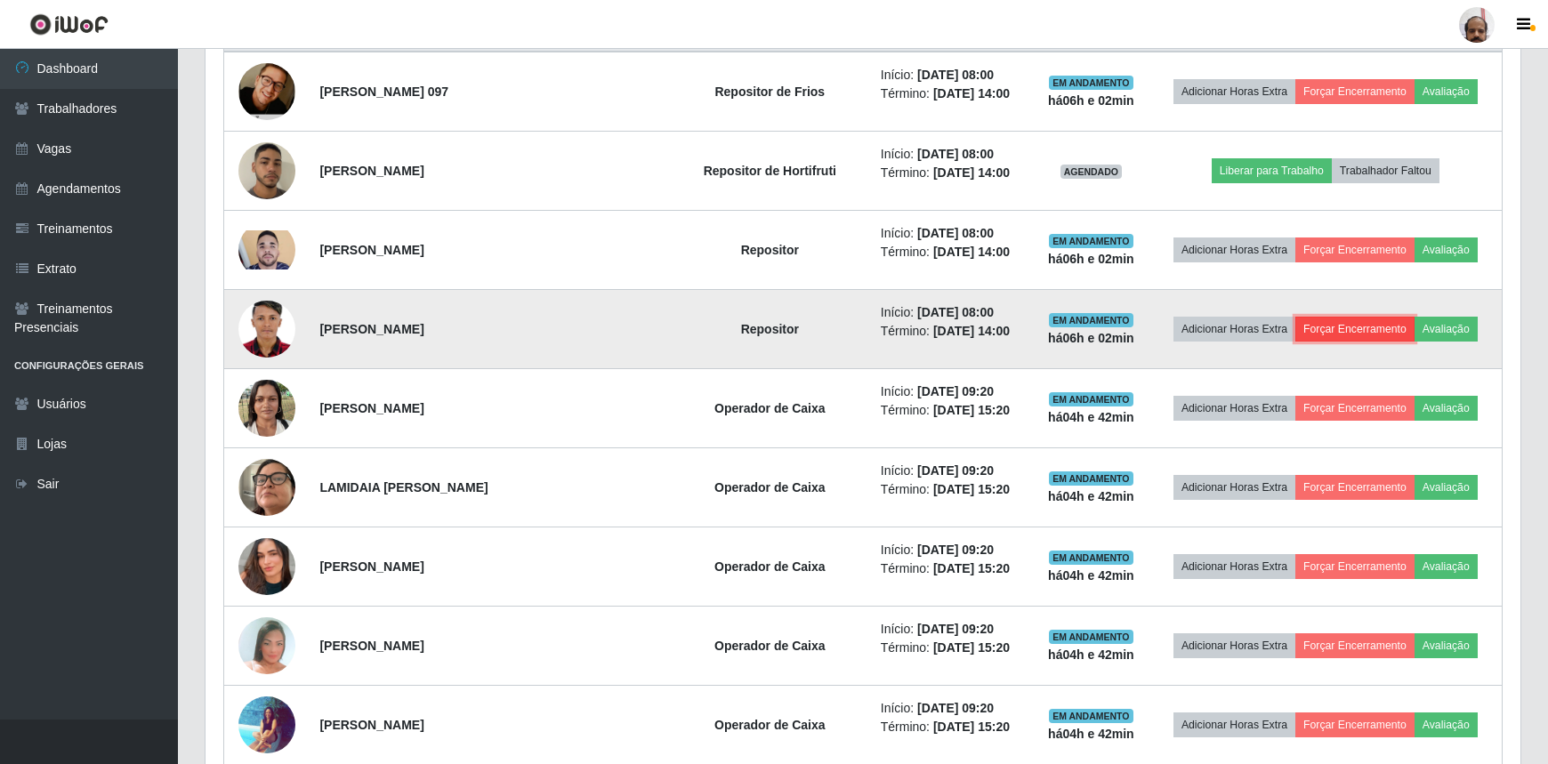
click at [1345, 324] on button "Forçar Encerramento" at bounding box center [1354, 329] width 119 height 25
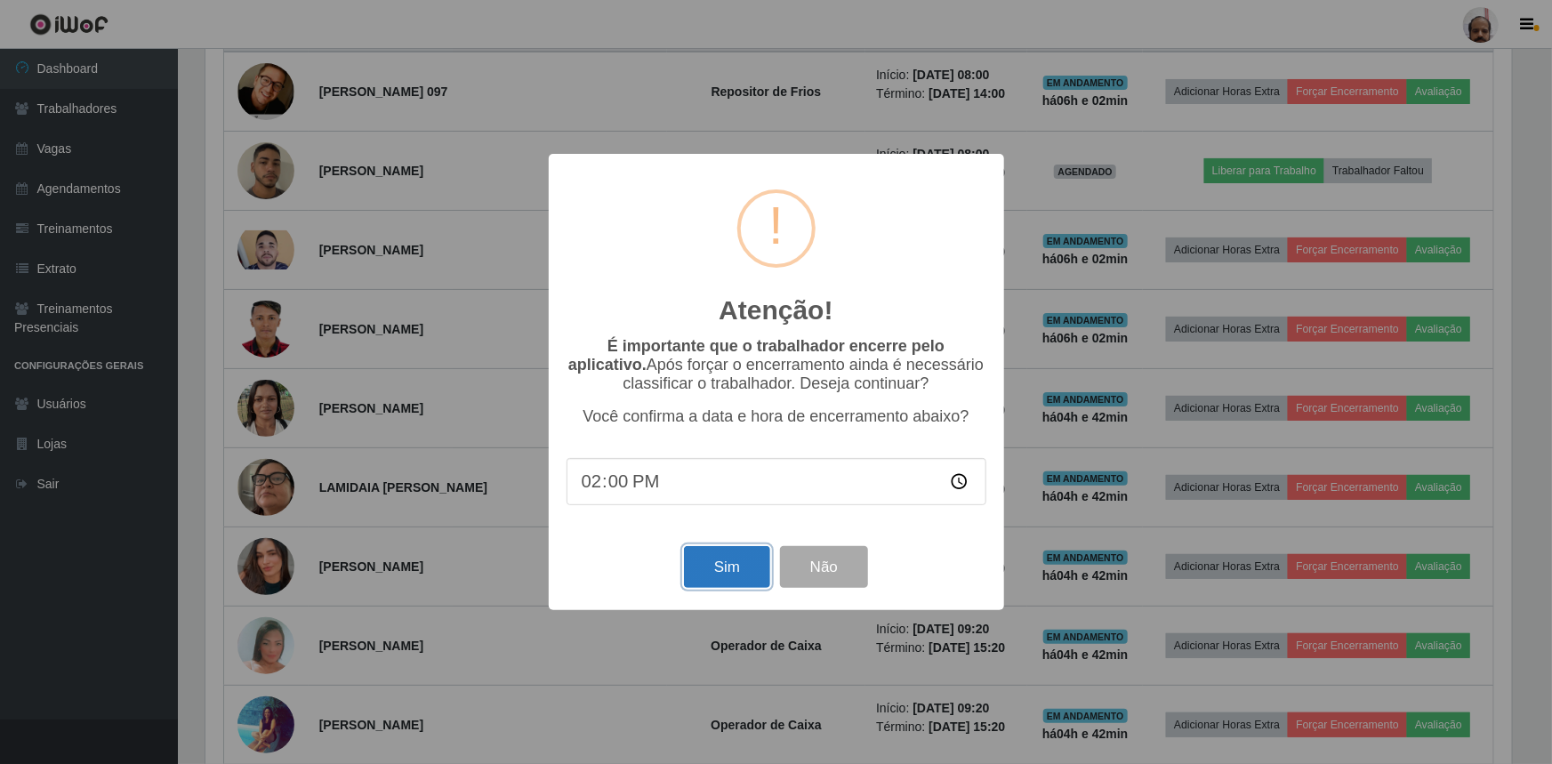
click at [720, 575] on button "Sim" at bounding box center [727, 567] width 86 height 42
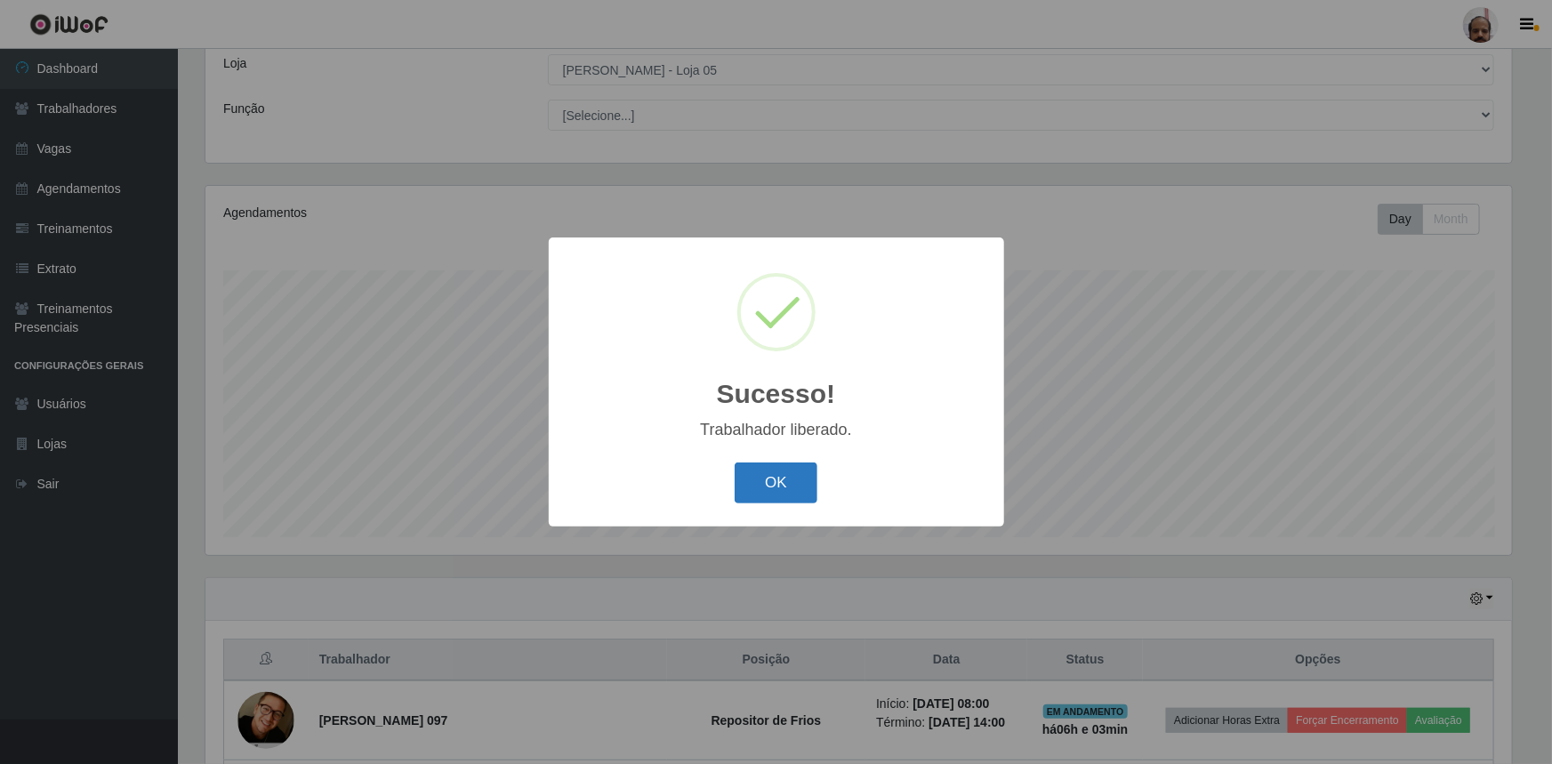
click at [787, 489] on button "OK" at bounding box center [776, 484] width 83 height 42
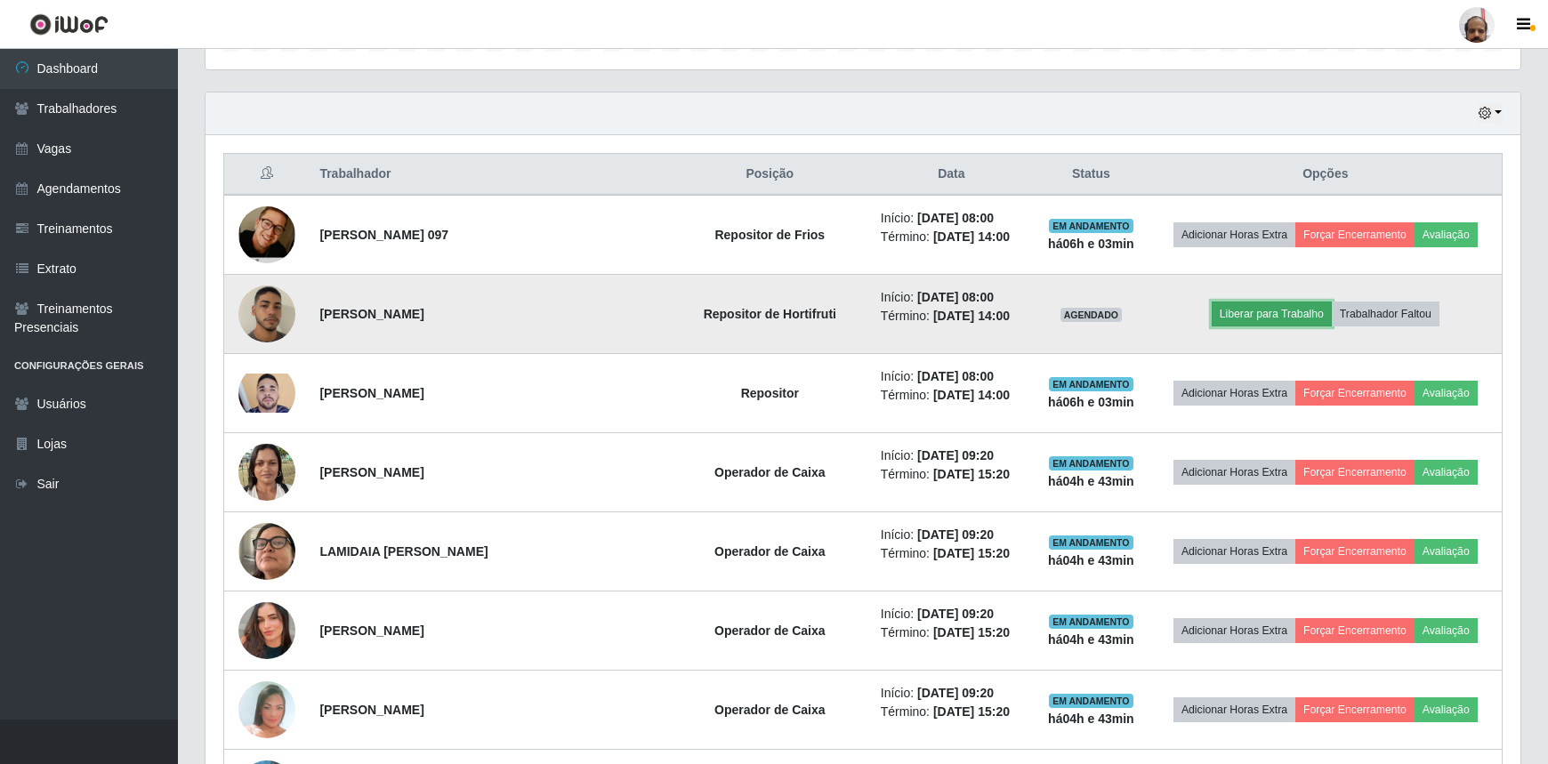
click at [1282, 315] on button "Liberar para Trabalho" at bounding box center [1271, 314] width 120 height 25
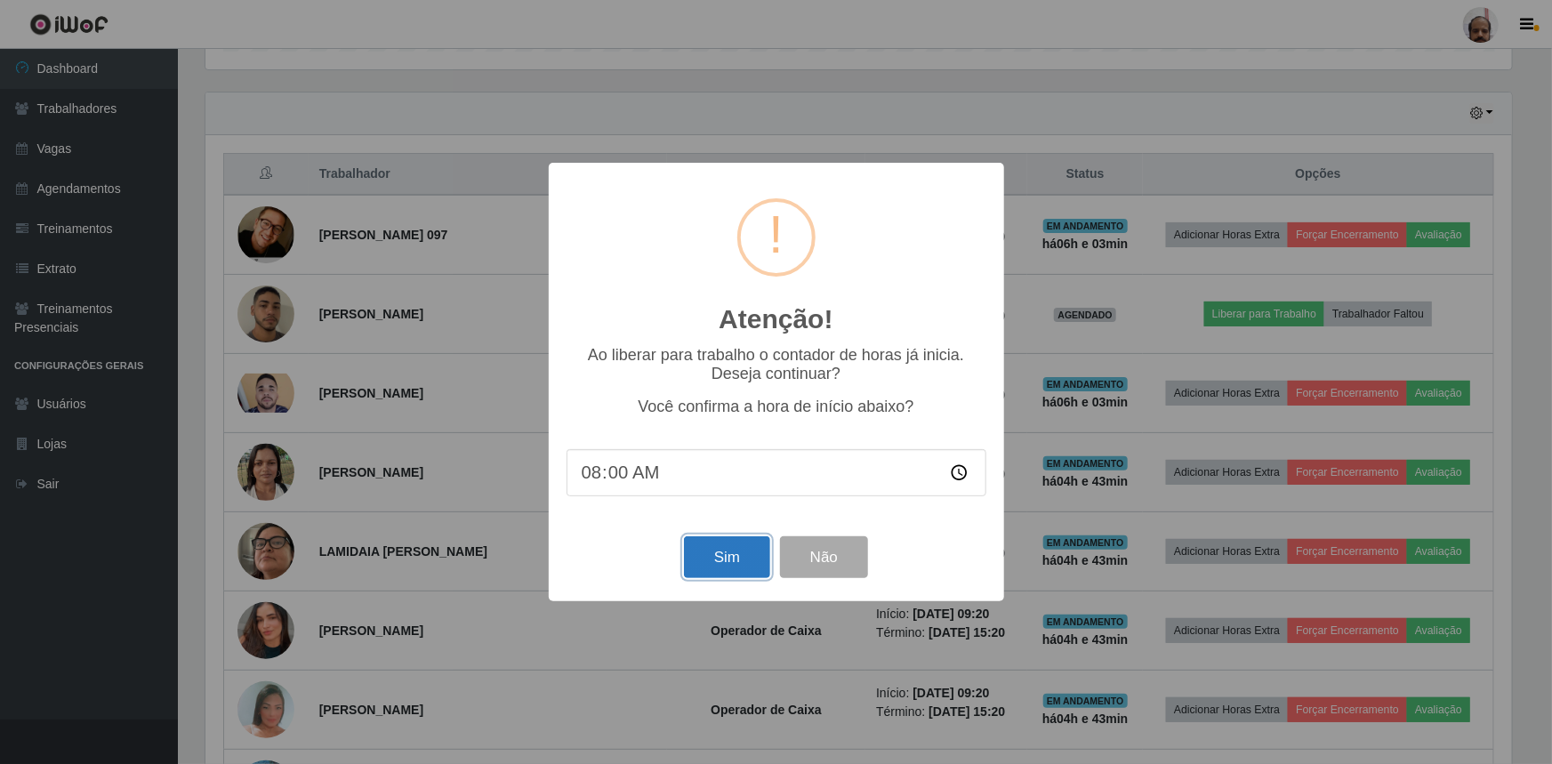
click at [717, 573] on button "Sim" at bounding box center [727, 557] width 86 height 42
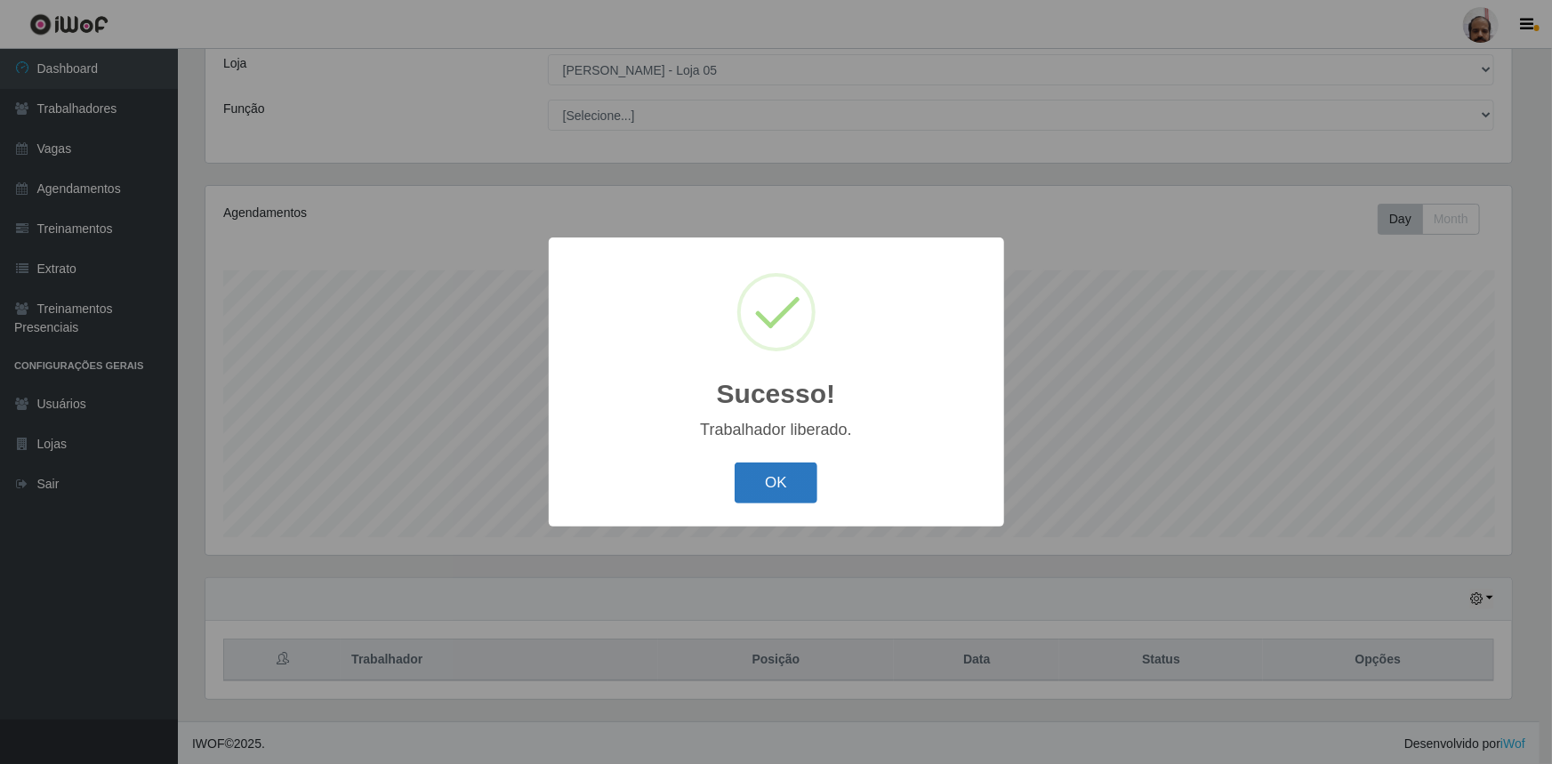
click at [782, 485] on button "OK" at bounding box center [776, 484] width 83 height 42
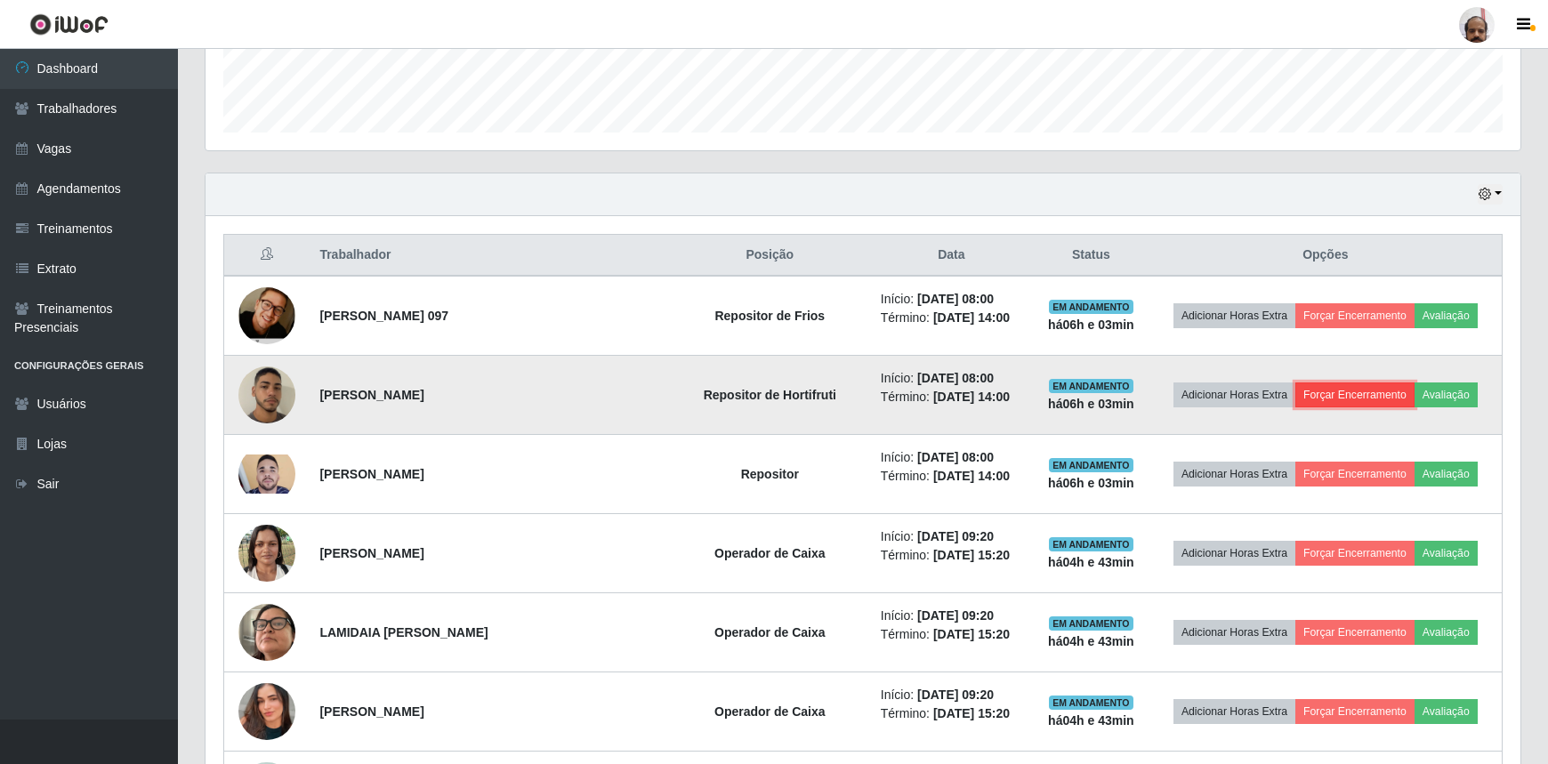
click at [1342, 387] on button "Forçar Encerramento" at bounding box center [1354, 394] width 119 height 25
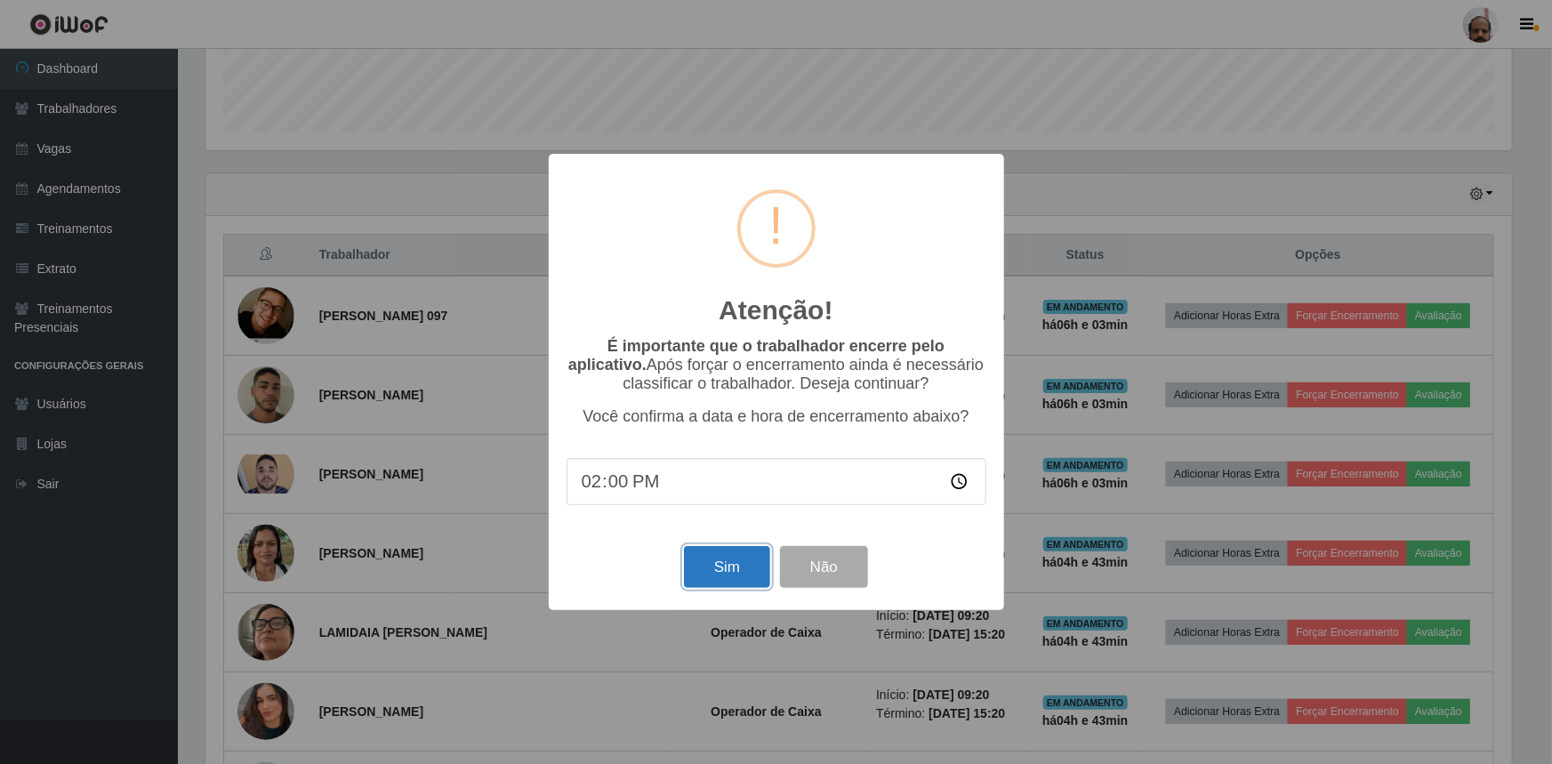
click at [731, 575] on button "Sim" at bounding box center [727, 567] width 86 height 42
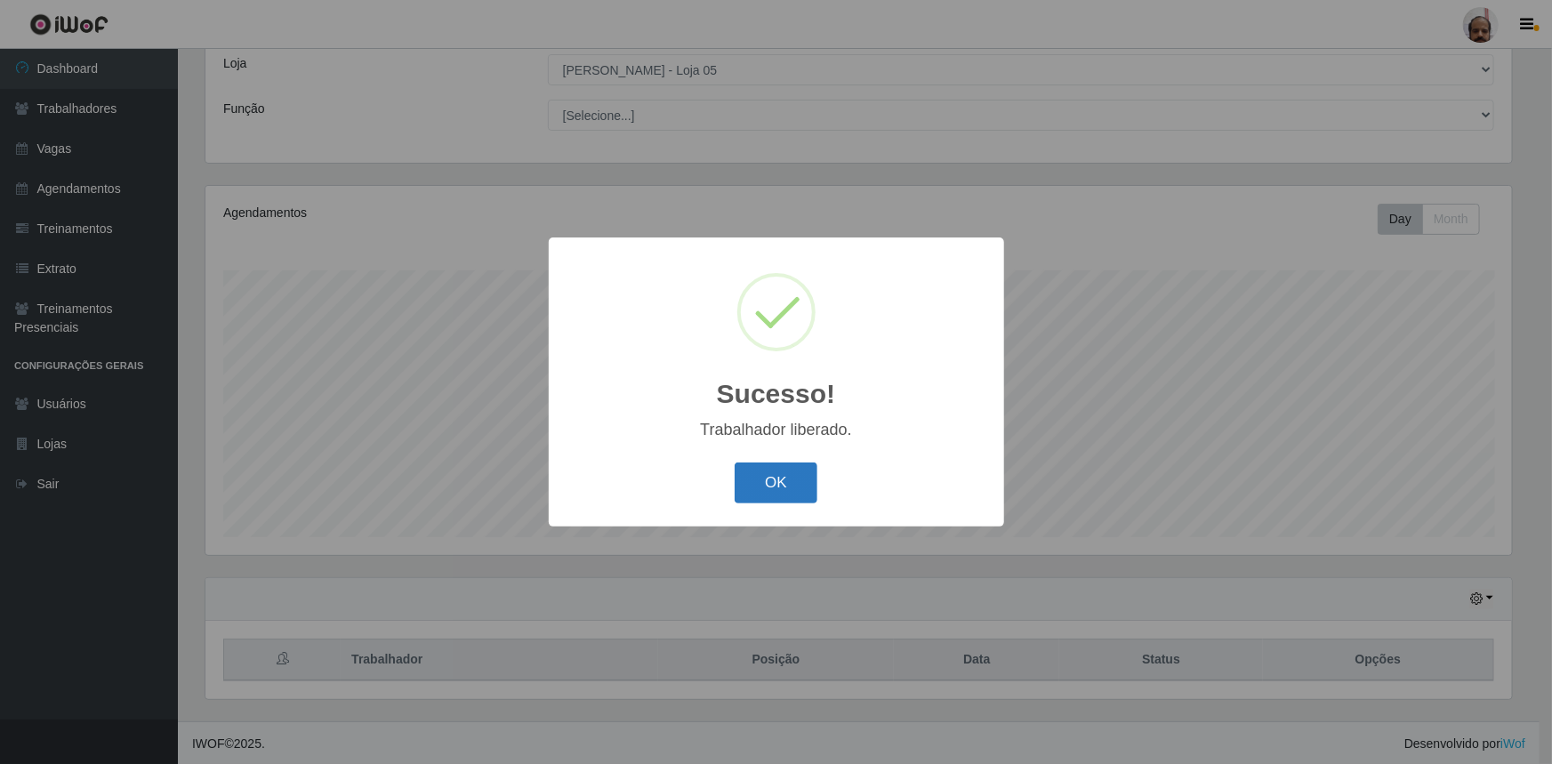
click at [801, 487] on button "OK" at bounding box center [776, 484] width 83 height 42
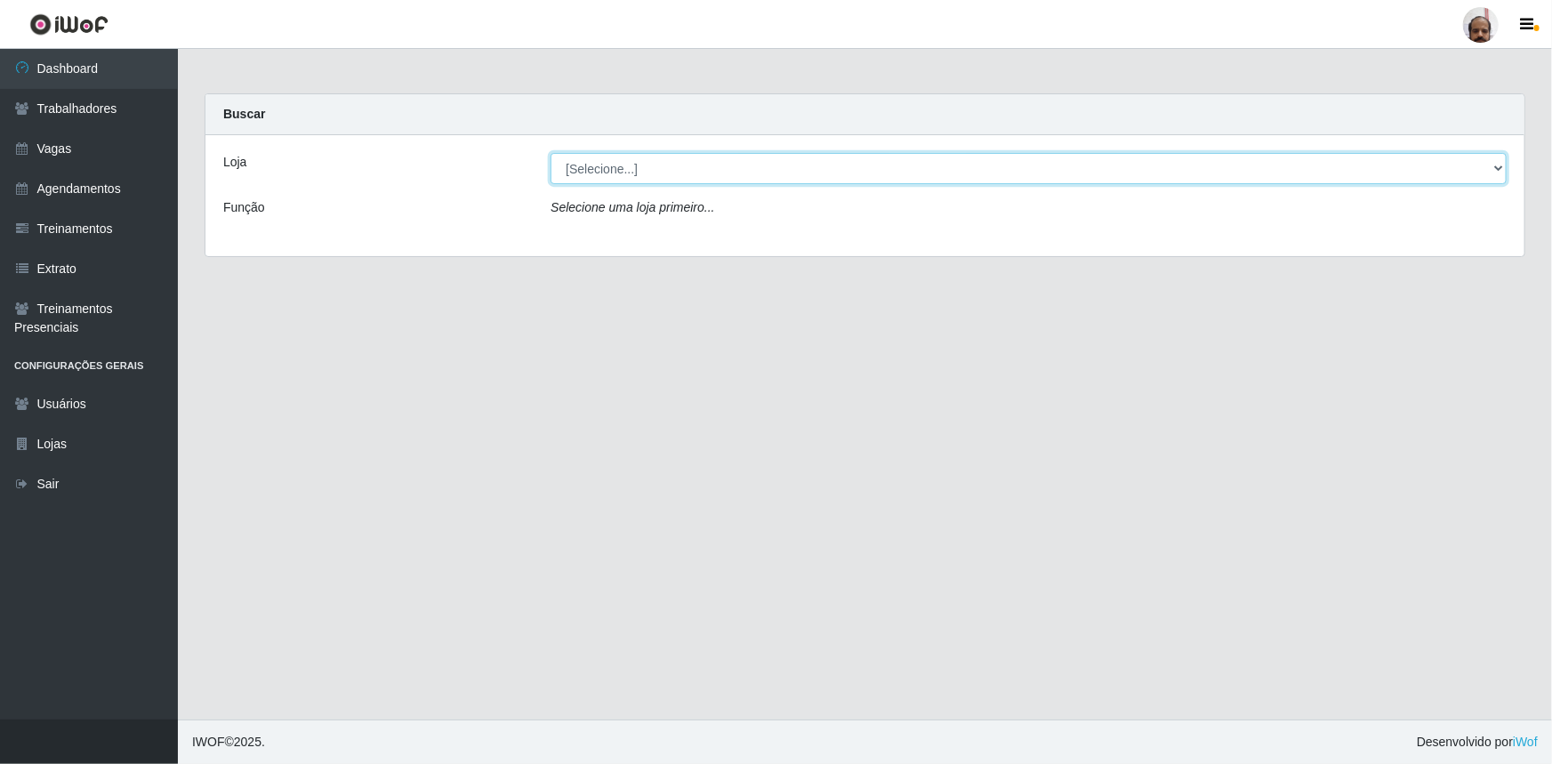
click at [1503, 170] on select "[Selecione...] Mar Vermelho - Loja 05" at bounding box center [1029, 168] width 956 height 31
select select "252"
click at [551, 153] on select "[Selecione...] Mar Vermelho - Loja 05" at bounding box center [1029, 168] width 956 height 31
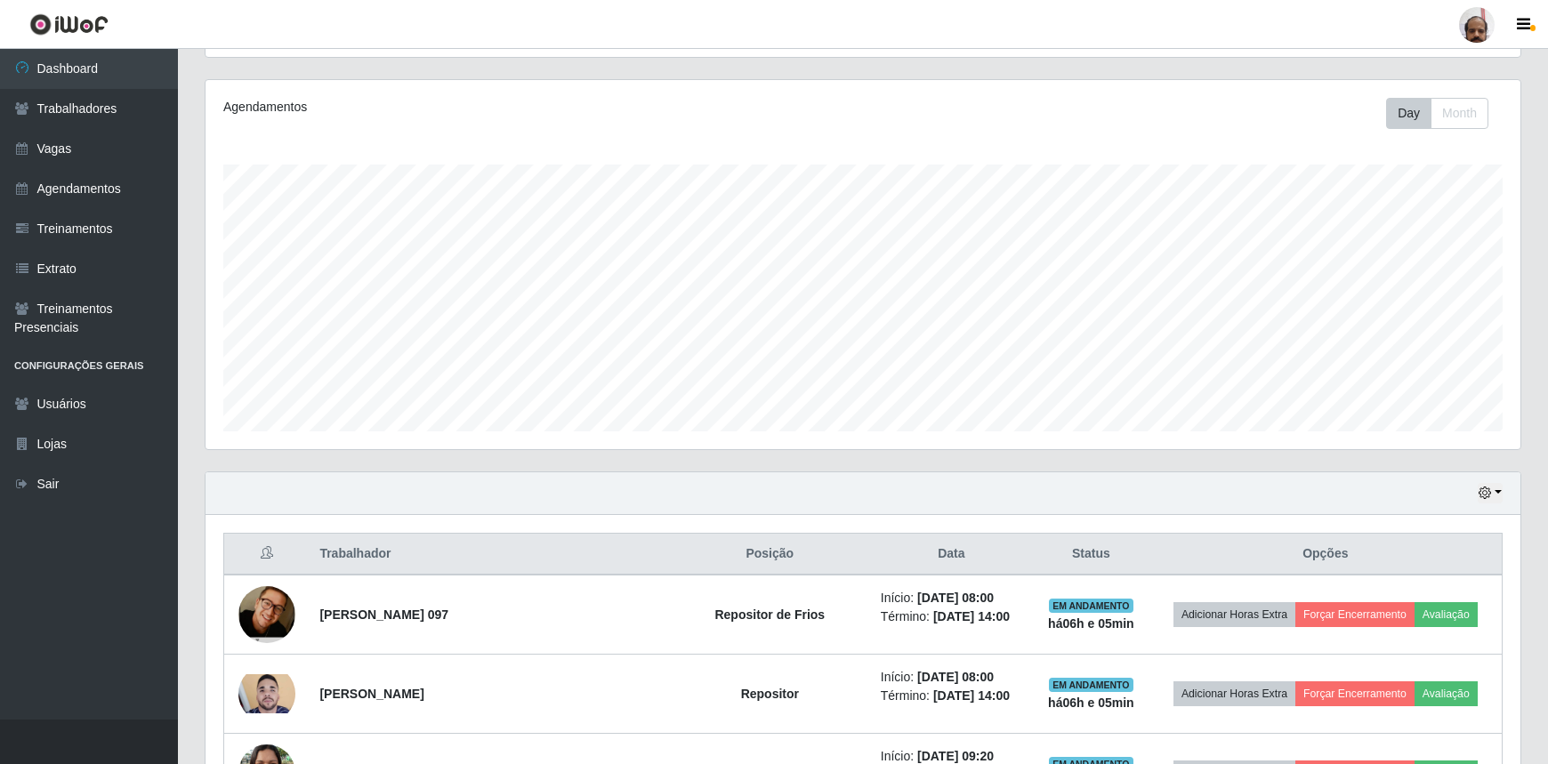
scroll to position [404, 0]
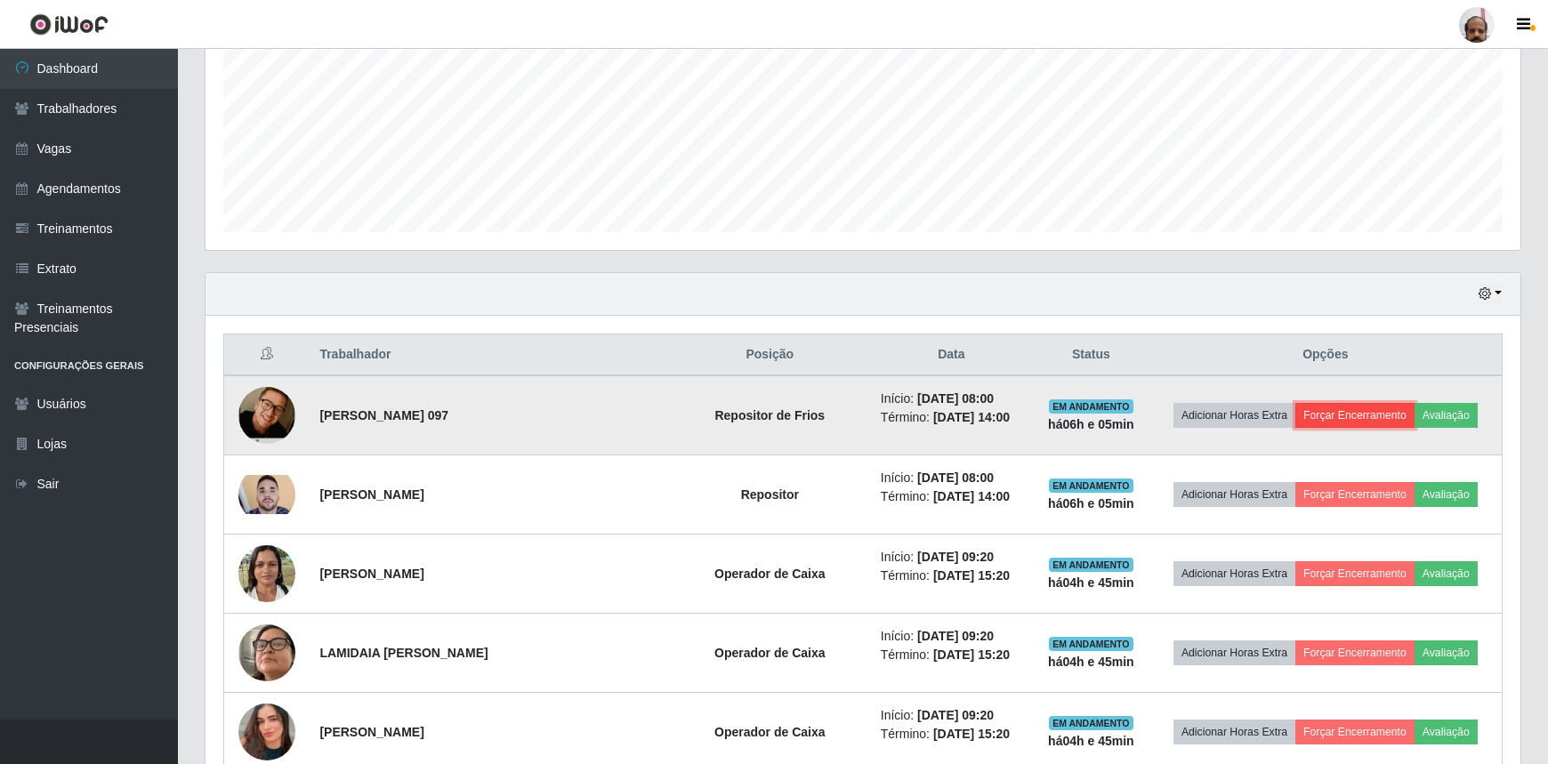
click at [1334, 408] on button "Forçar Encerramento" at bounding box center [1354, 415] width 119 height 25
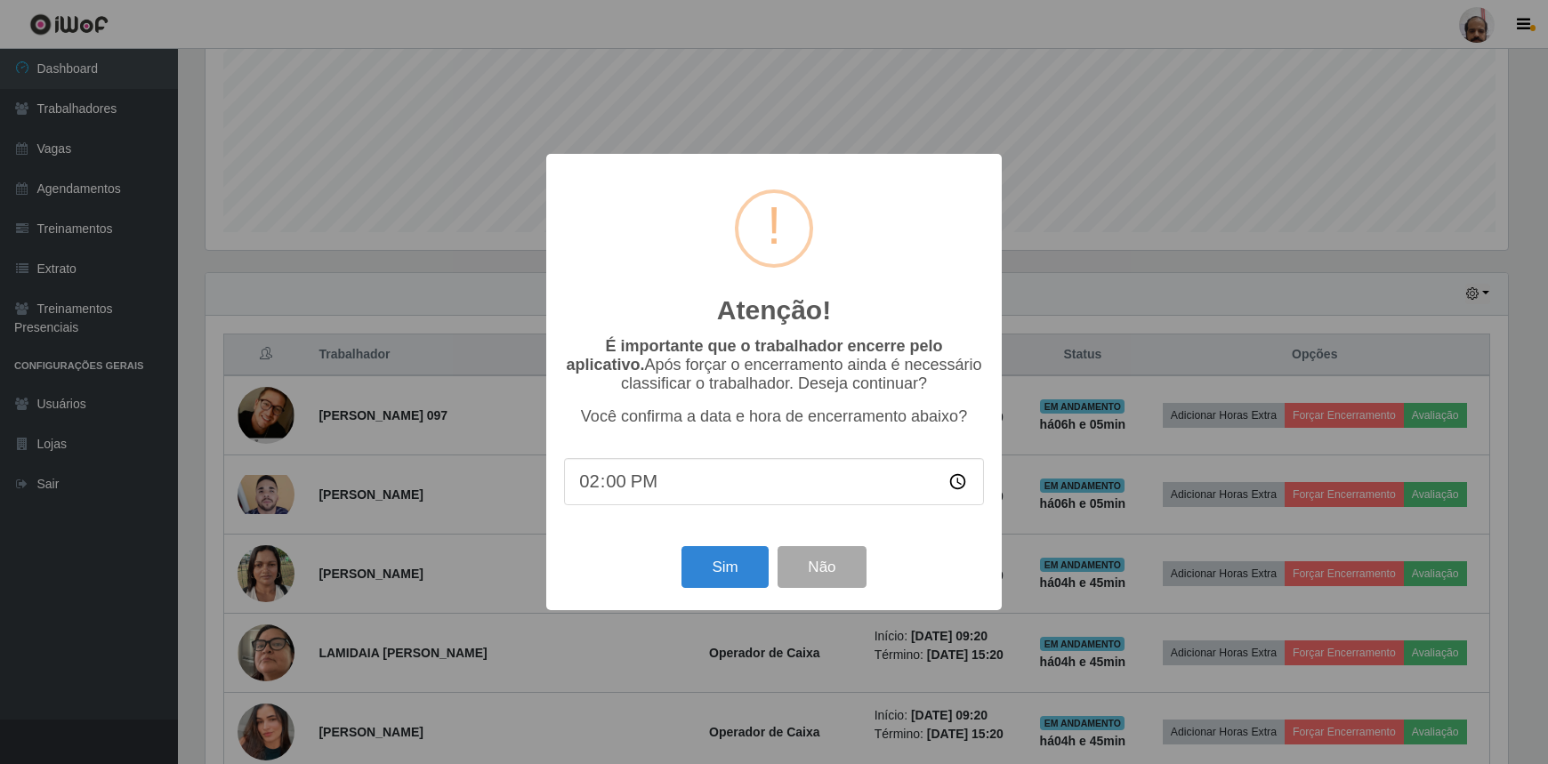
scroll to position [369, 1307]
click at [756, 565] on button "Sim" at bounding box center [727, 567] width 86 height 42
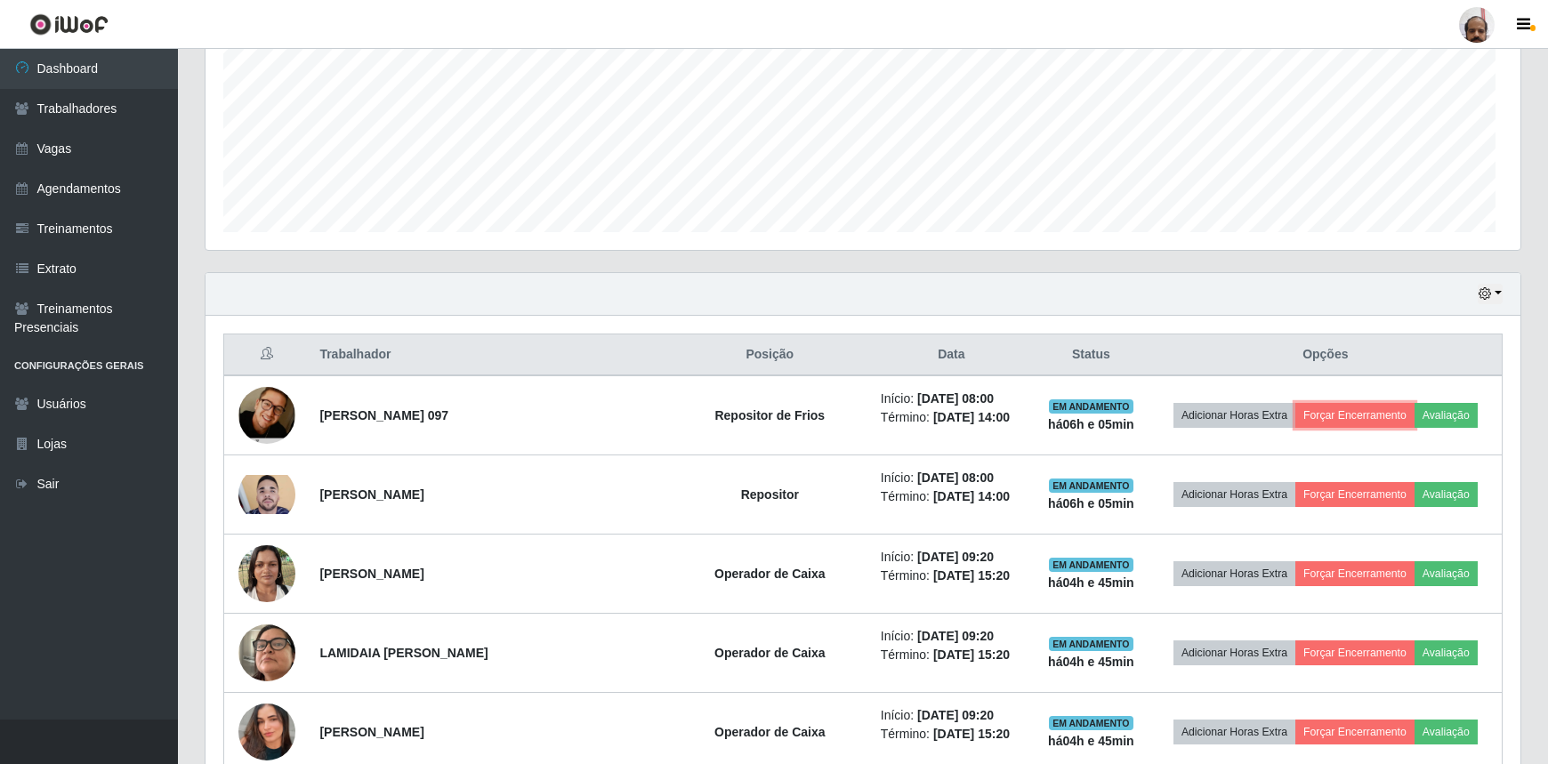
scroll to position [369, 1315]
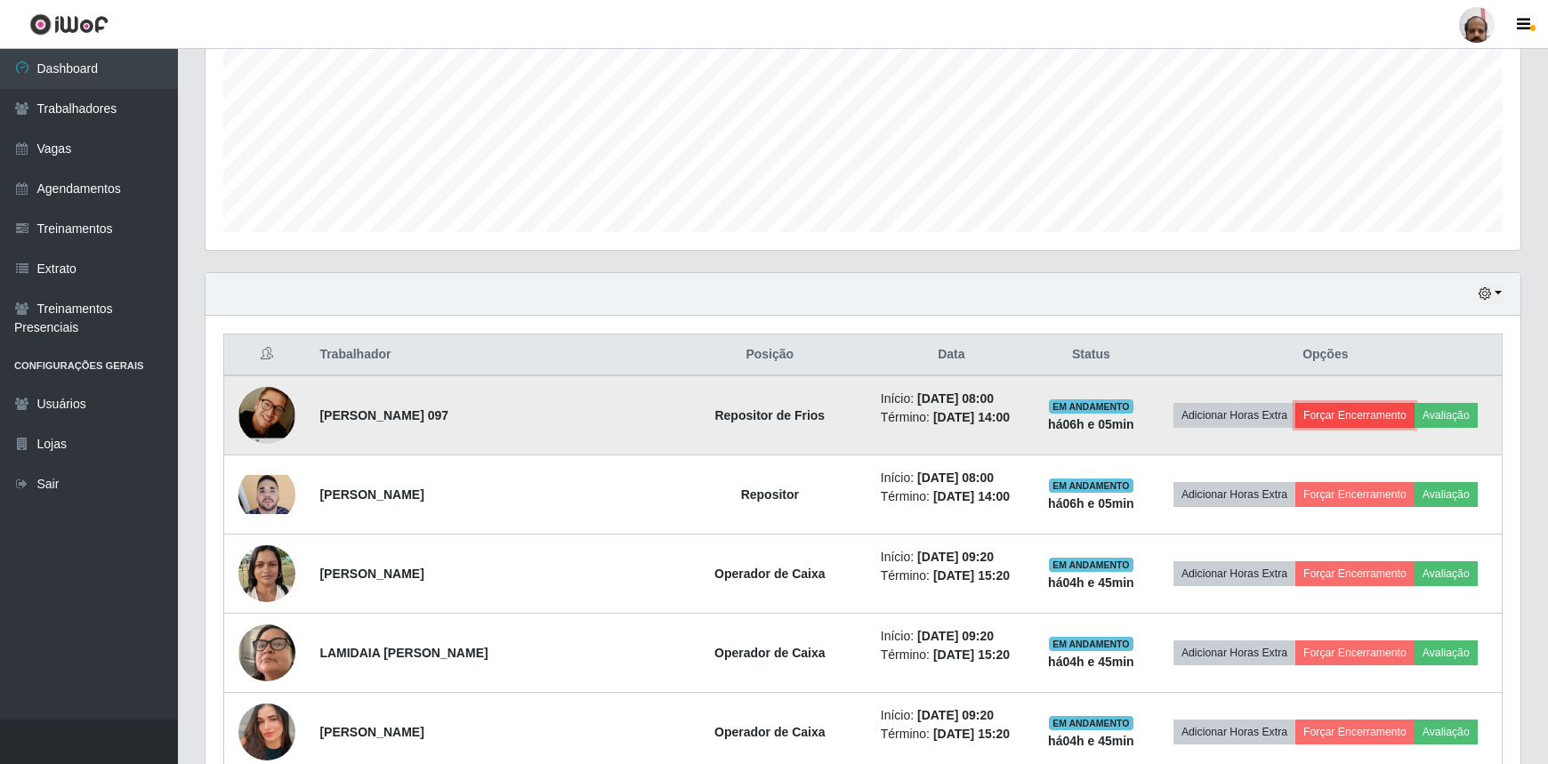
click at [1325, 413] on button "Forçar Encerramento" at bounding box center [1354, 415] width 119 height 25
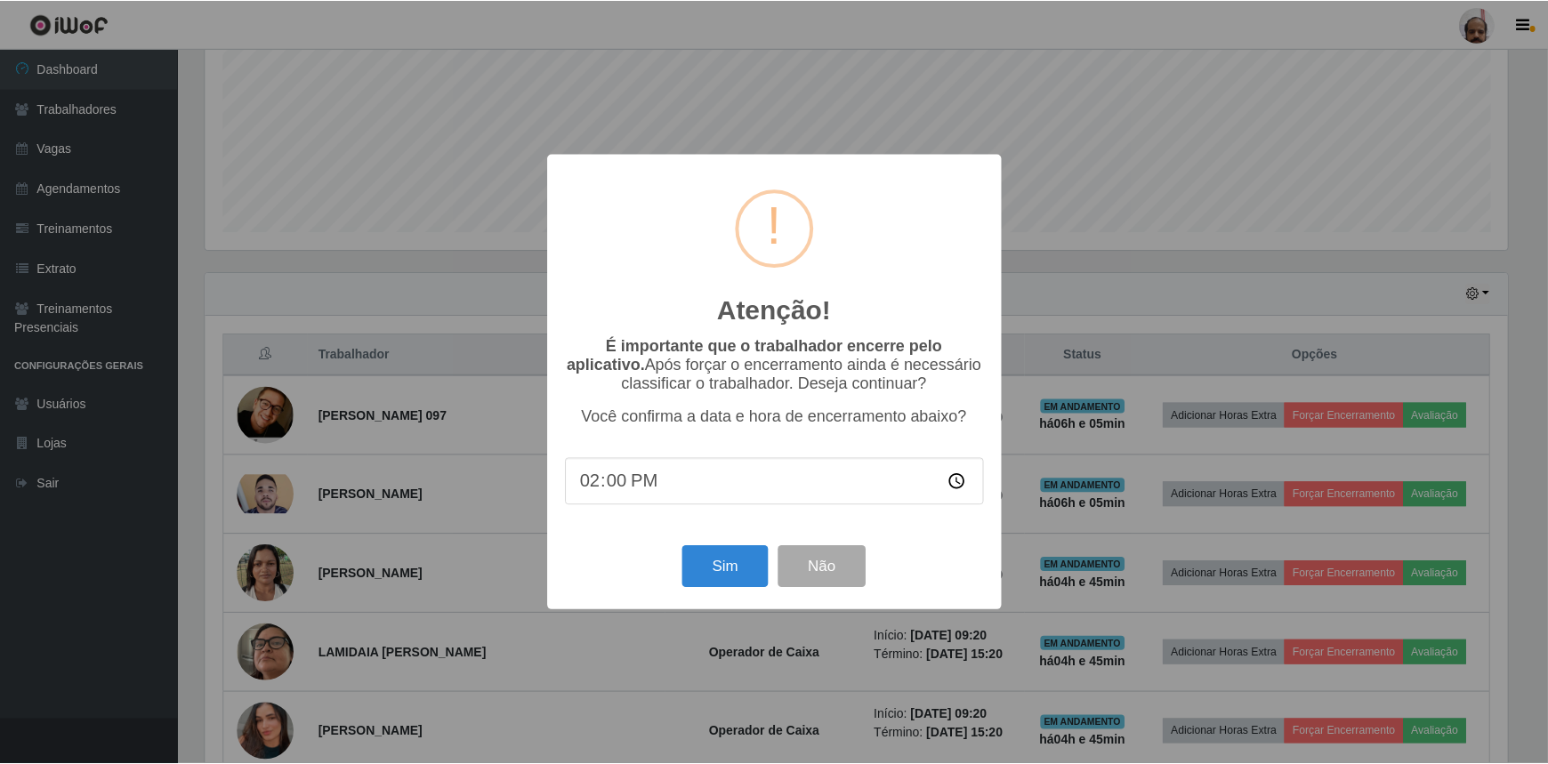
scroll to position [99, 0]
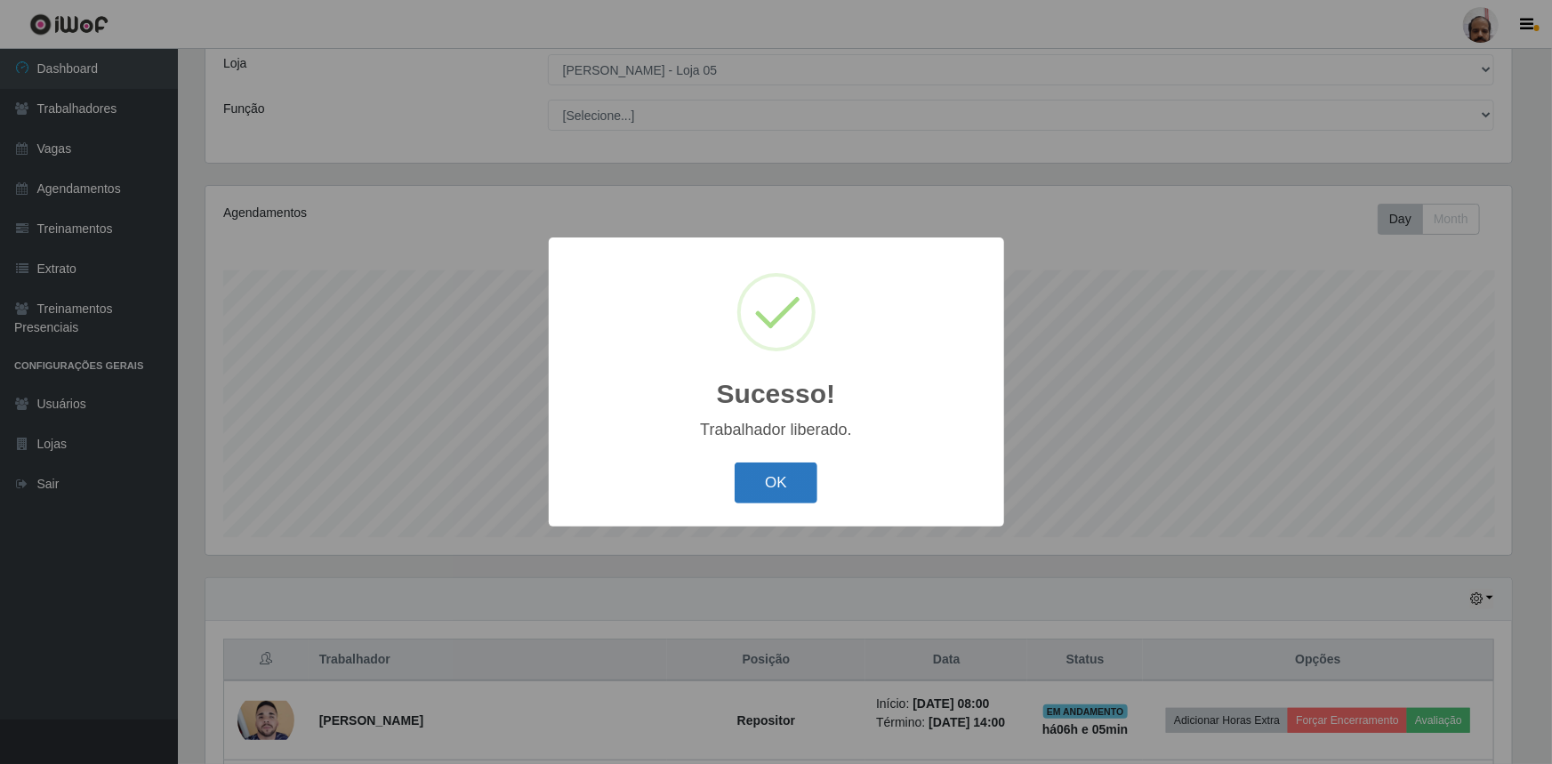
click at [782, 476] on button "OK" at bounding box center [776, 484] width 83 height 42
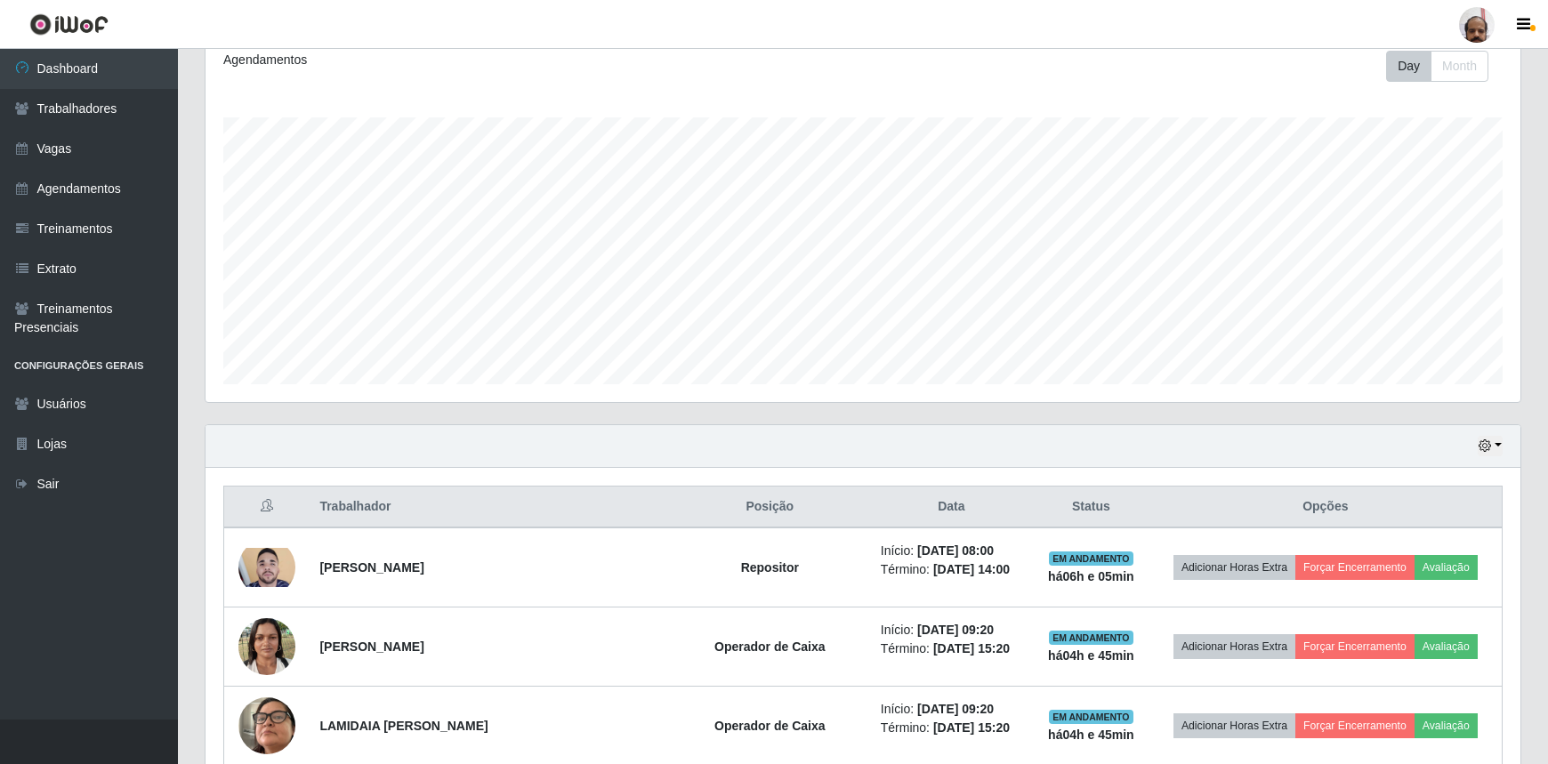
scroll to position [503, 0]
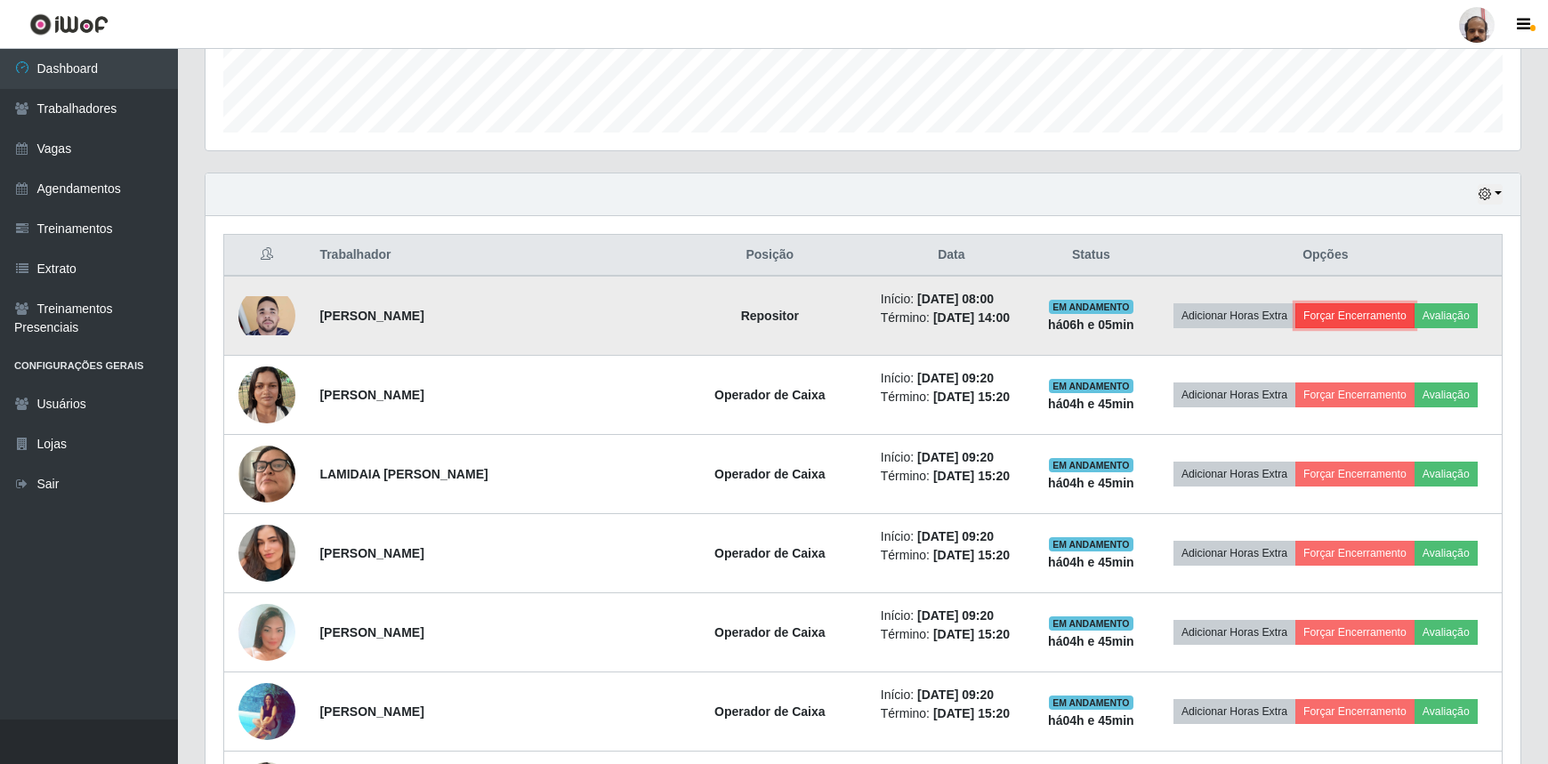
click at [1328, 315] on button "Forçar Encerramento" at bounding box center [1354, 315] width 119 height 25
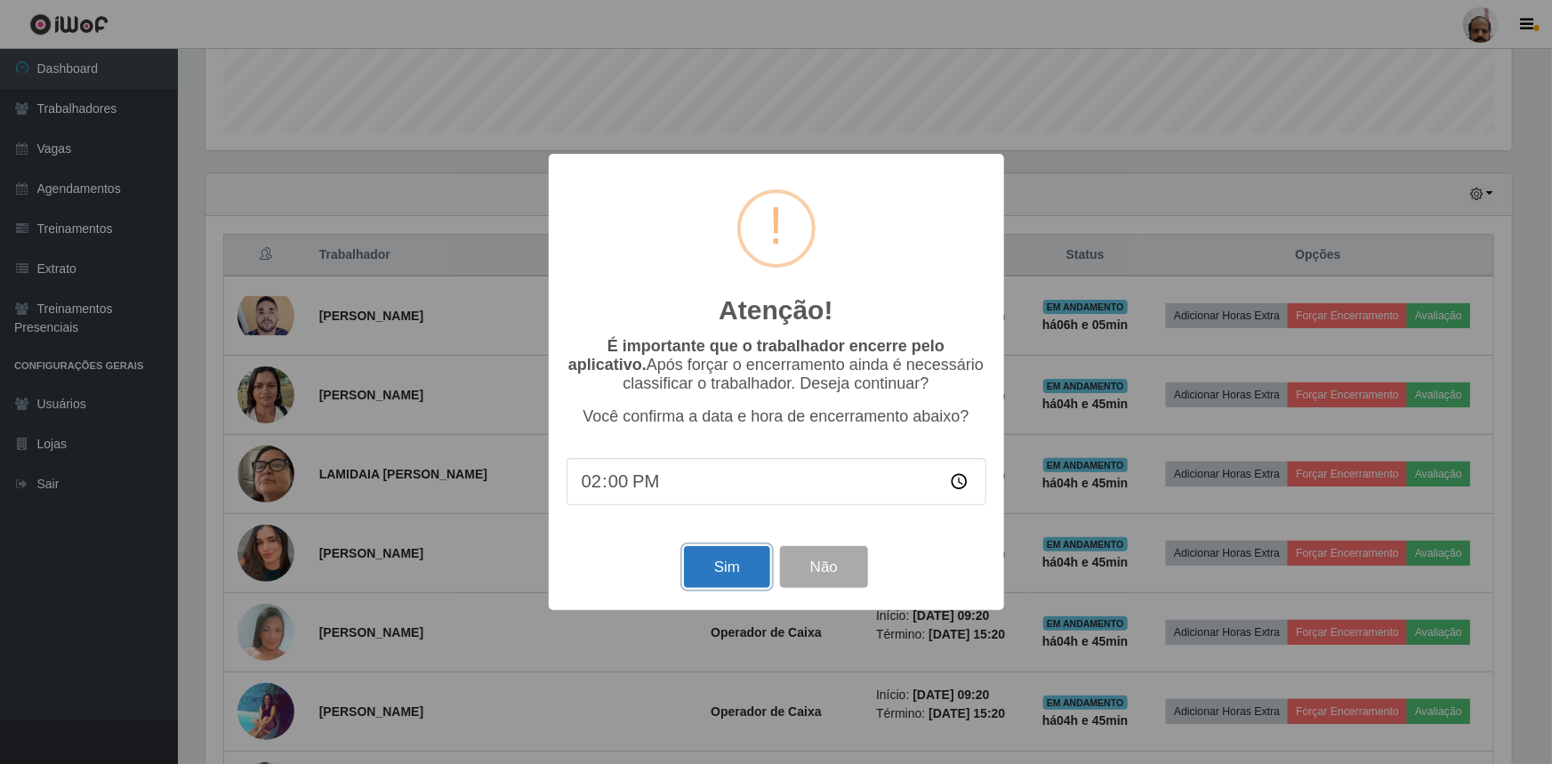
click at [741, 560] on button "Sim" at bounding box center [727, 567] width 86 height 42
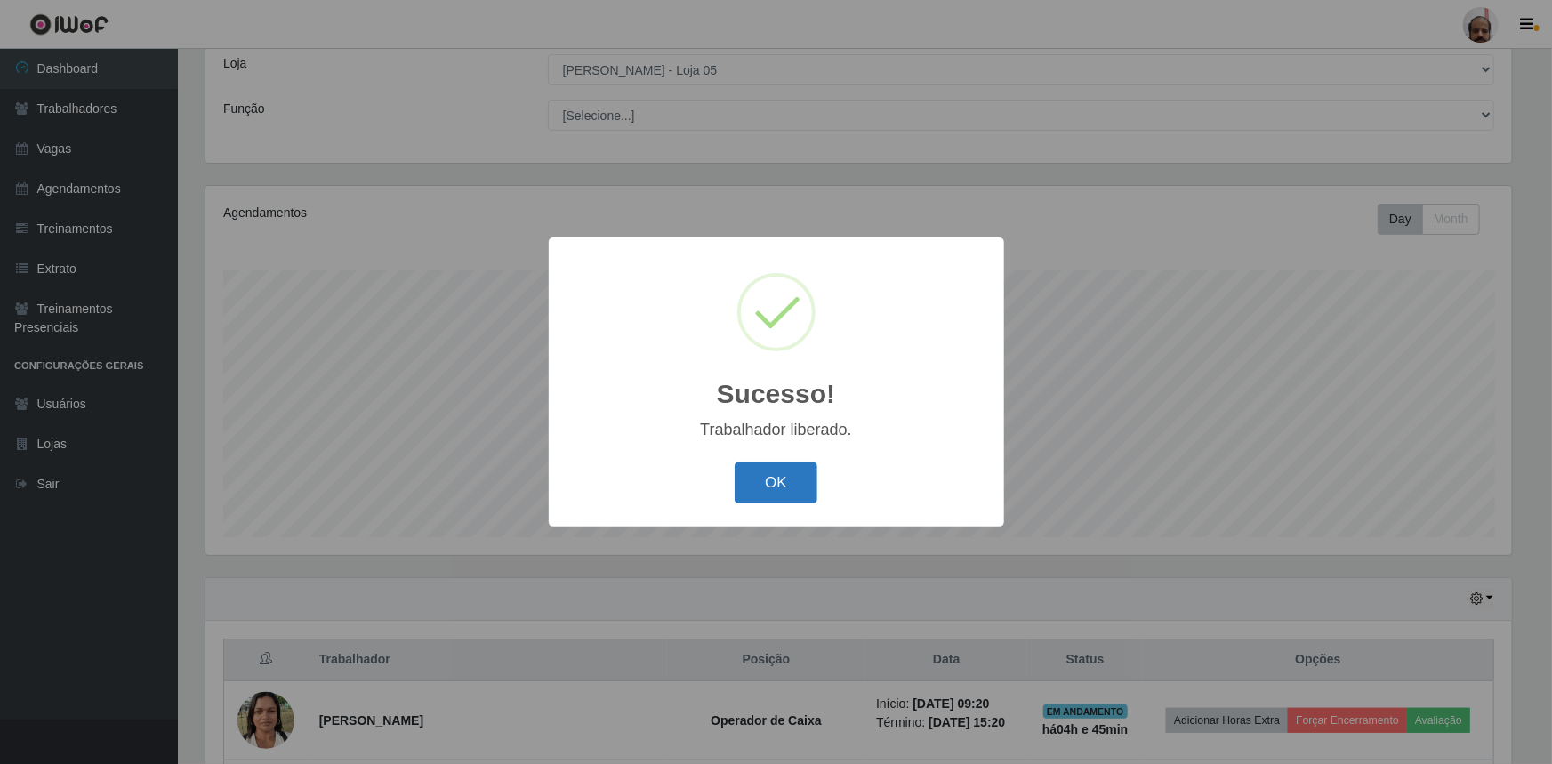
click at [786, 486] on button "OK" at bounding box center [776, 484] width 83 height 42
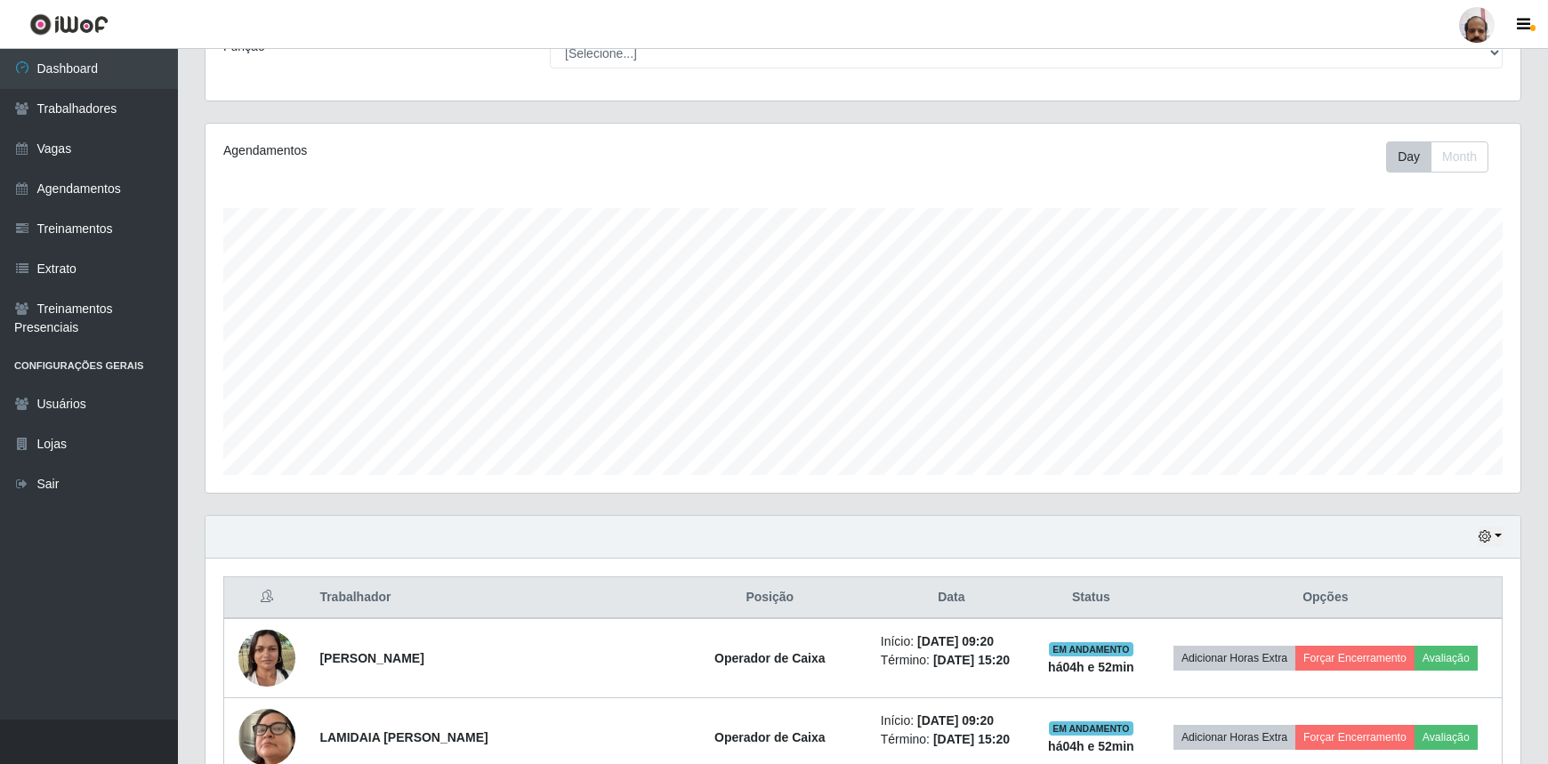
scroll to position [242, 0]
